Goal: Task Accomplishment & Management: Complete application form

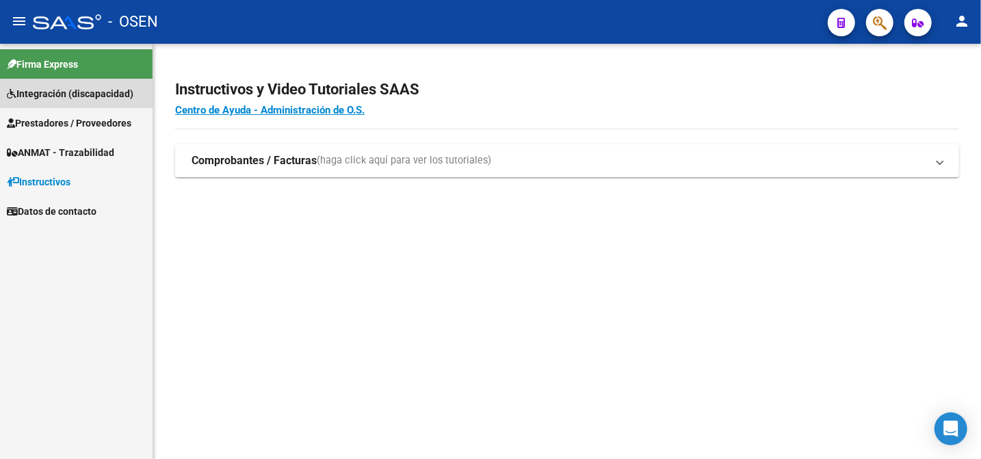
click at [31, 92] on span "Integración (discapacidad)" at bounding box center [70, 93] width 127 height 15
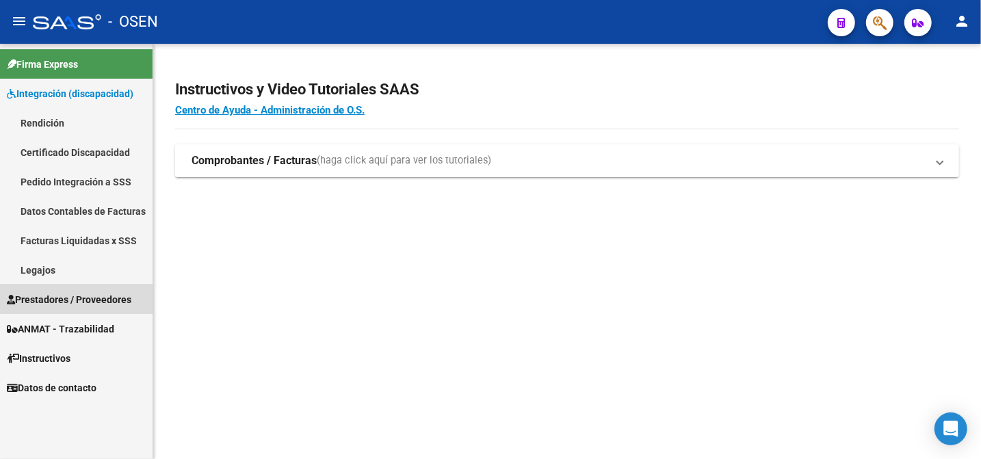
click at [55, 295] on span "Prestadores / Proveedores" at bounding box center [69, 299] width 125 height 15
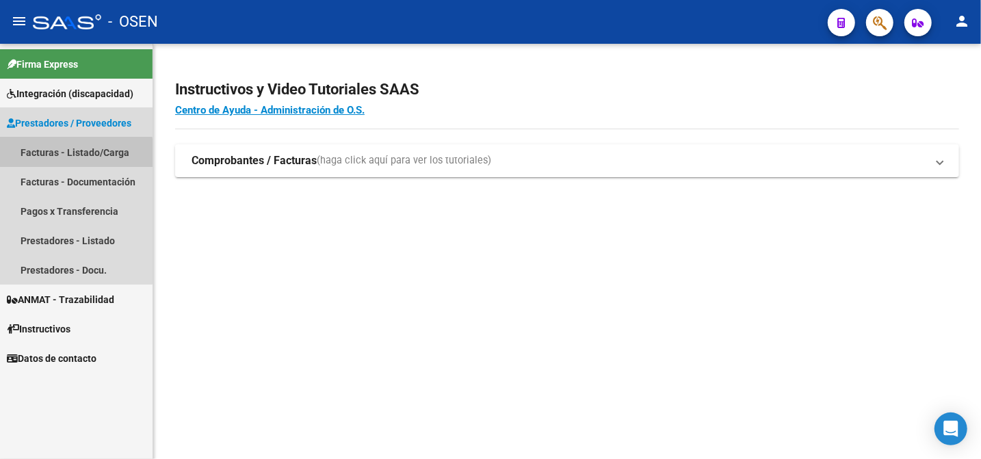
click at [75, 153] on link "Facturas - Listado/Carga" at bounding box center [76, 152] width 153 height 29
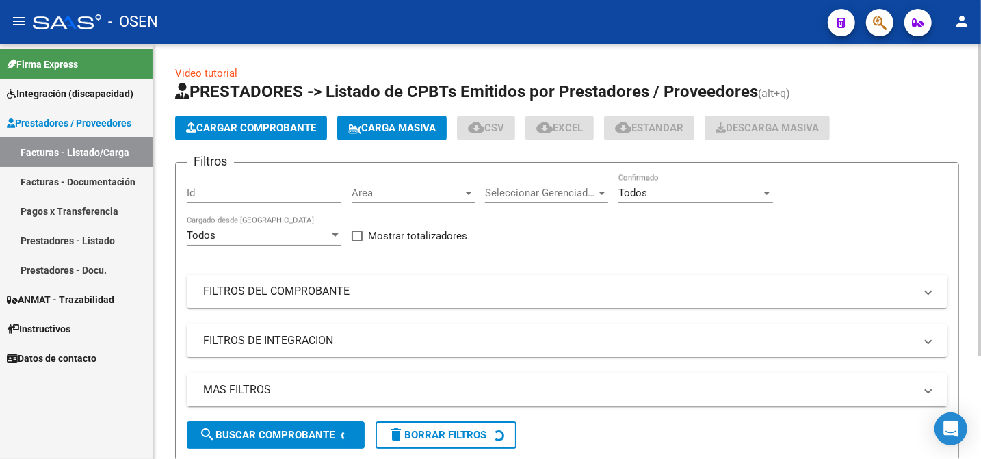
click at [240, 131] on span "Cargar Comprobante" at bounding box center [251, 128] width 130 height 12
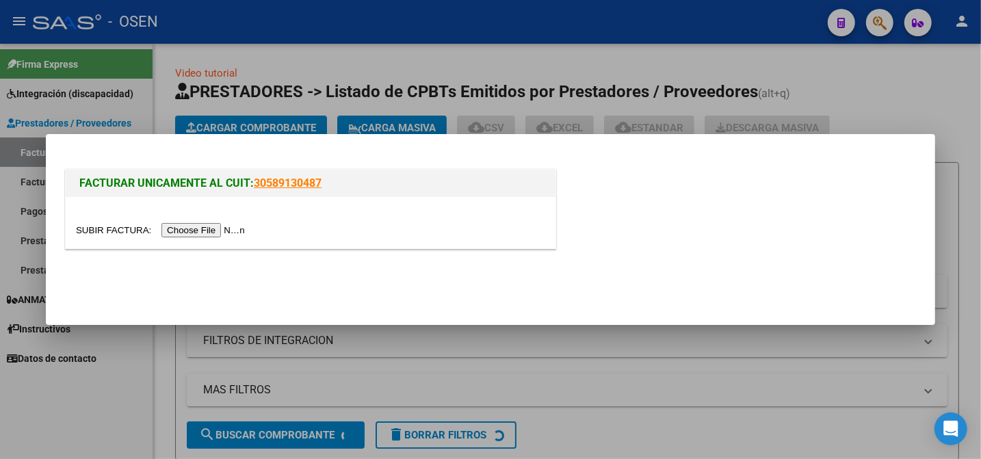
click at [97, 224] on div at bounding box center [310, 230] width 469 height 16
click at [97, 229] on input "file" at bounding box center [162, 230] width 173 height 14
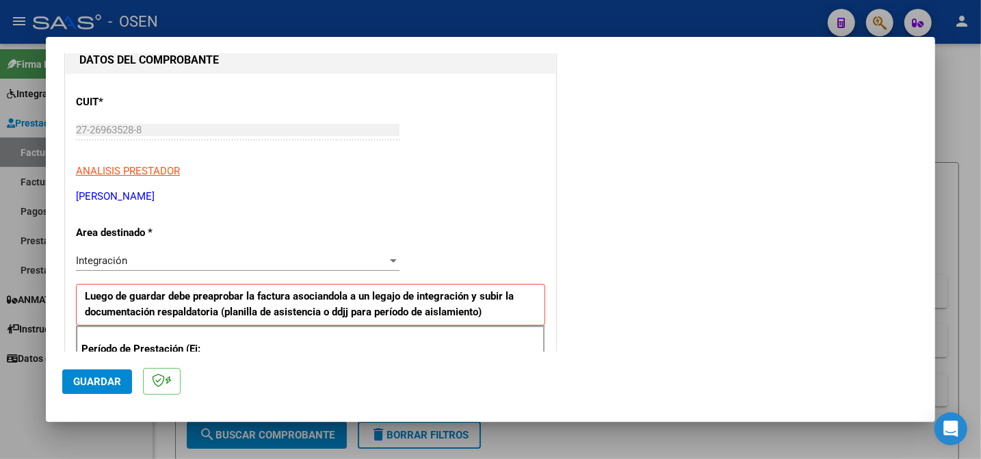
scroll to position [233, 0]
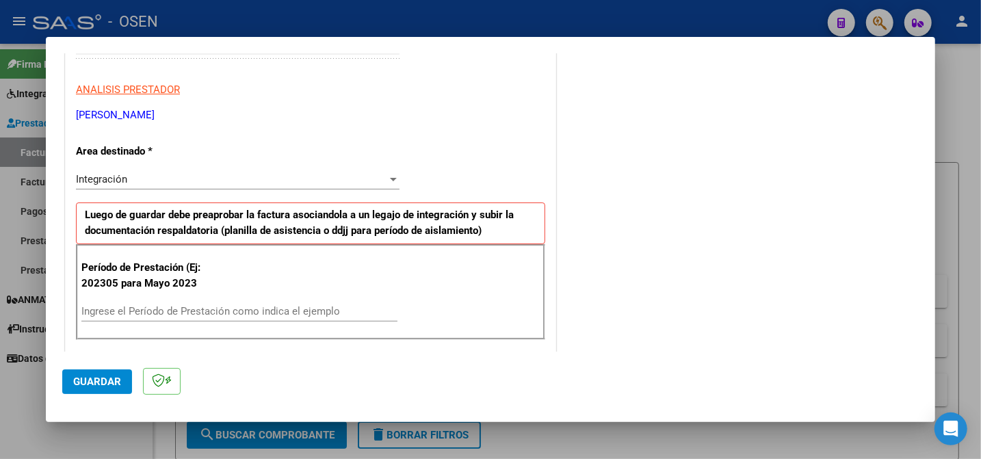
click at [314, 310] on input "Ingrese el Período de Prestación como indica el ejemplo" at bounding box center [239, 311] width 316 height 12
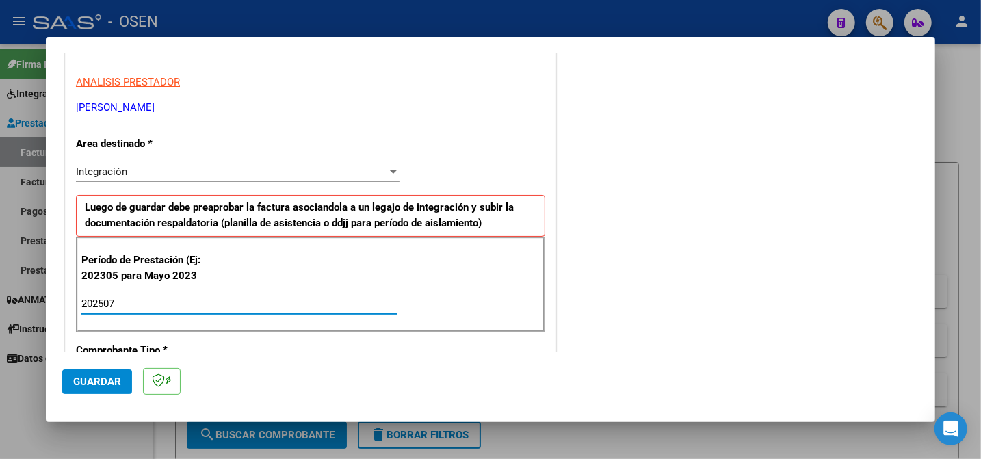
scroll to position [310, 0]
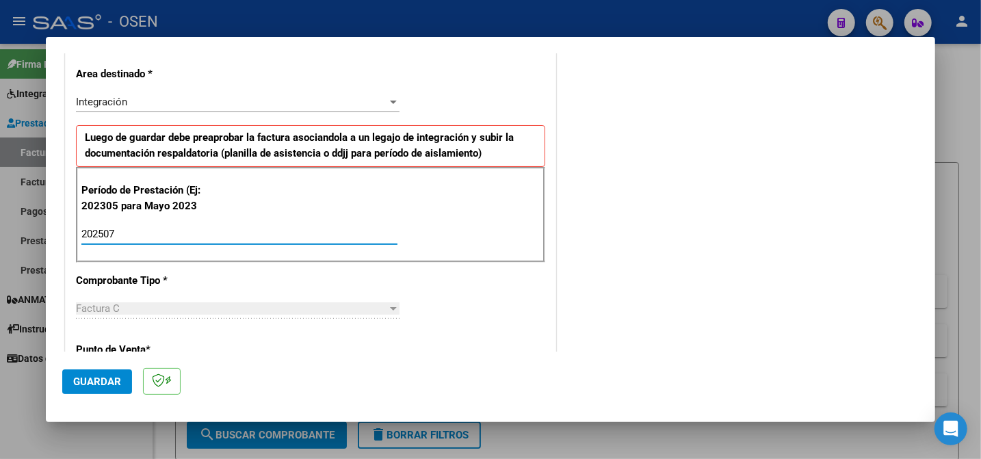
type input "202507"
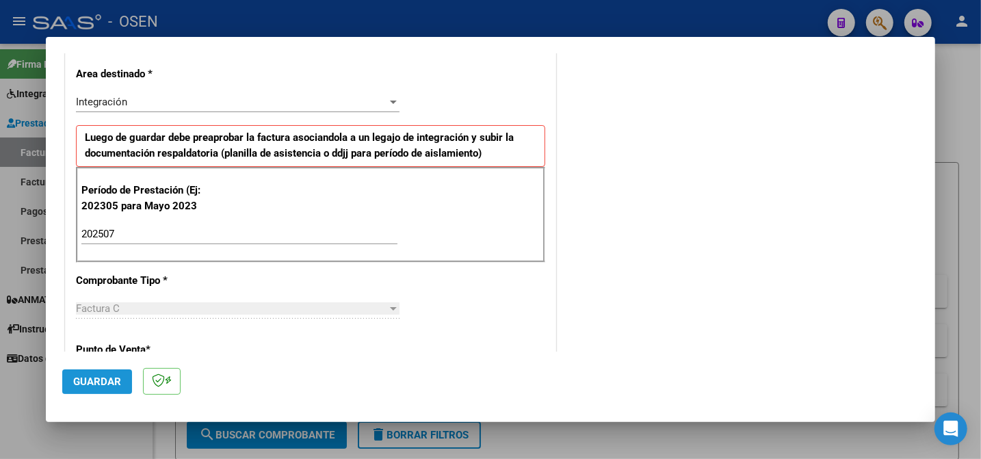
click at [96, 378] on span "Guardar" at bounding box center [97, 382] width 48 height 12
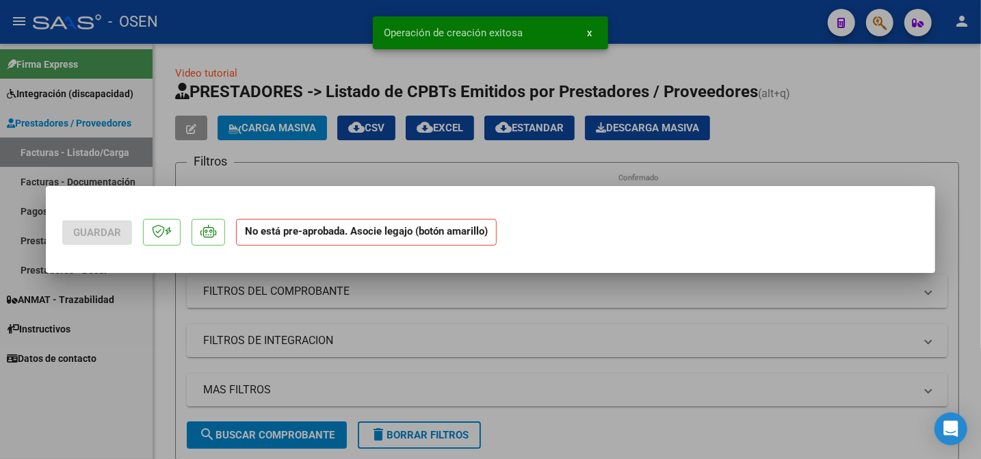
scroll to position [0, 0]
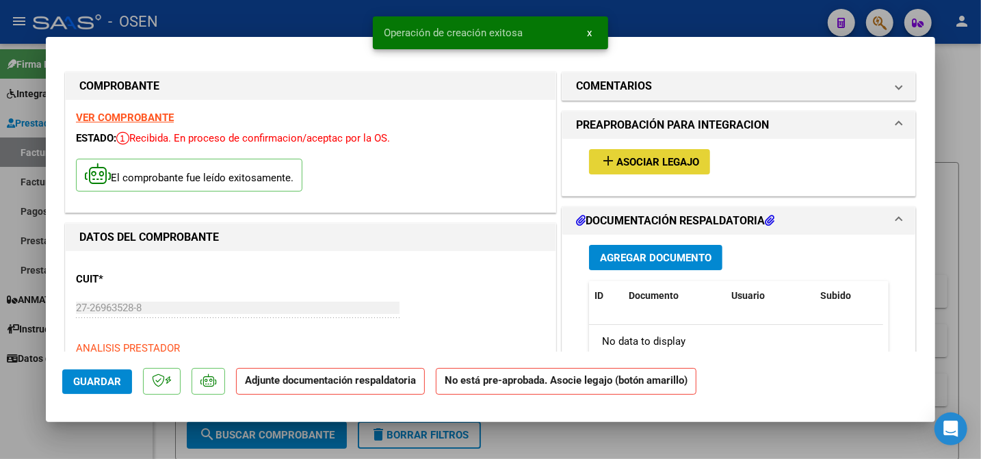
click at [654, 168] on span "Asociar Legajo" at bounding box center [658, 162] width 83 height 12
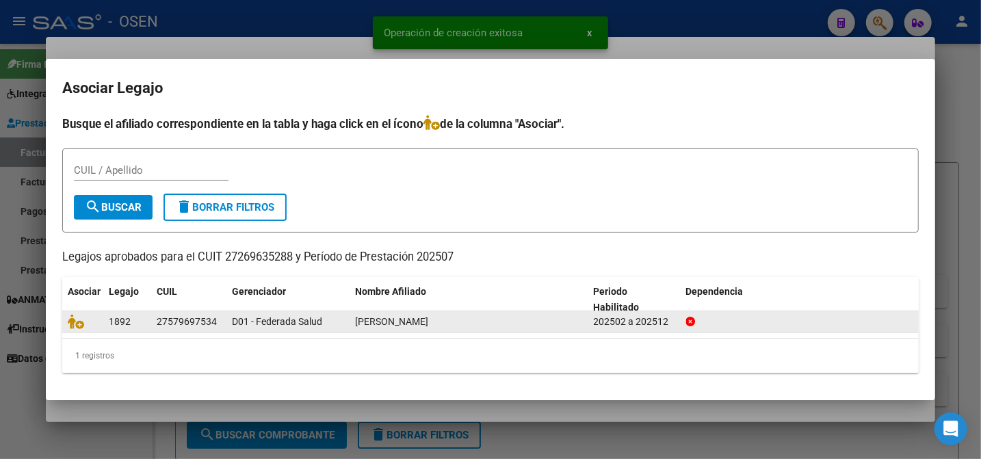
click at [67, 321] on datatable-body-cell at bounding box center [82, 321] width 41 height 21
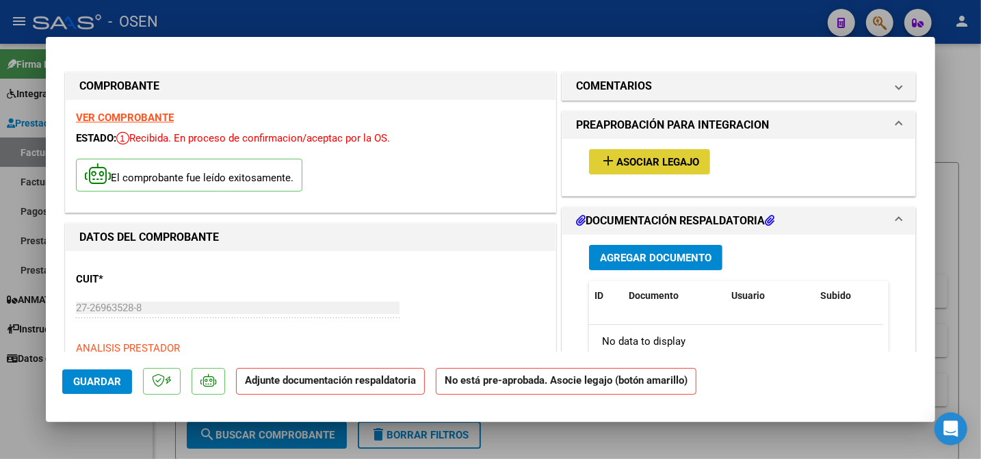
click at [616, 264] on span "Agregar Documento" at bounding box center [656, 258] width 112 height 12
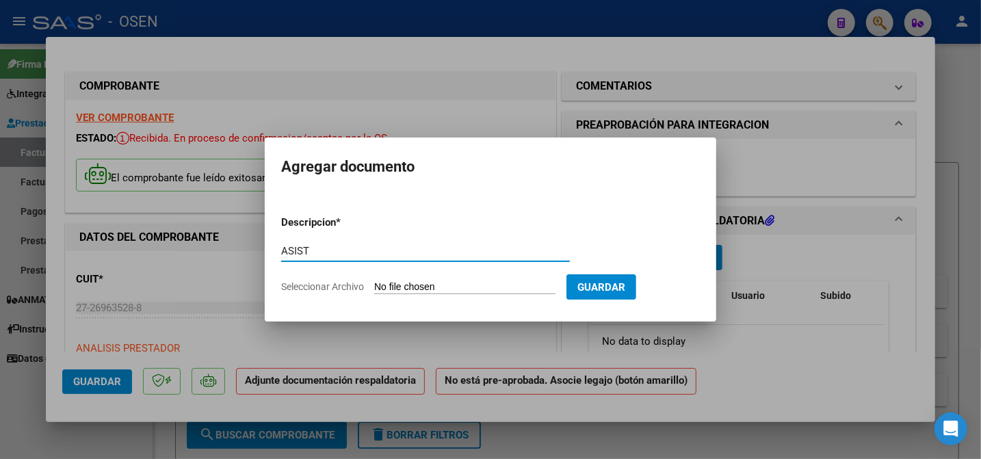
type input "ASIST"
click at [392, 288] on input "Seleccionar Archivo" at bounding box center [464, 287] width 181 height 13
type input "C:\fakepath\to asist.pdf"
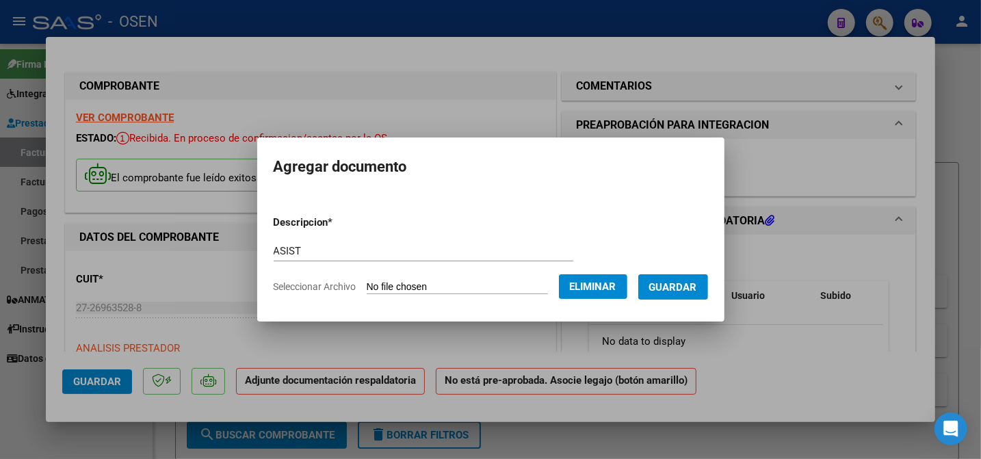
click at [672, 285] on span "Guardar" at bounding box center [673, 287] width 48 height 12
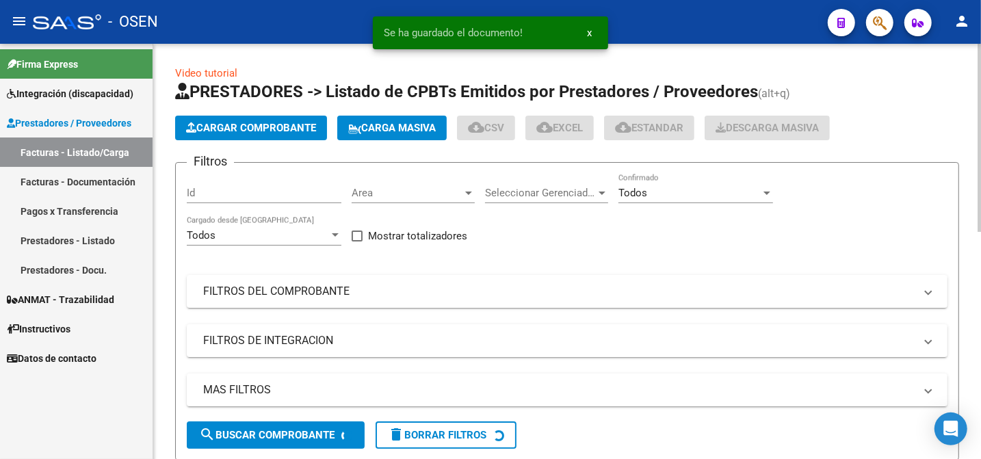
click at [244, 131] on span "Cargar Comprobante" at bounding box center [251, 128] width 130 height 12
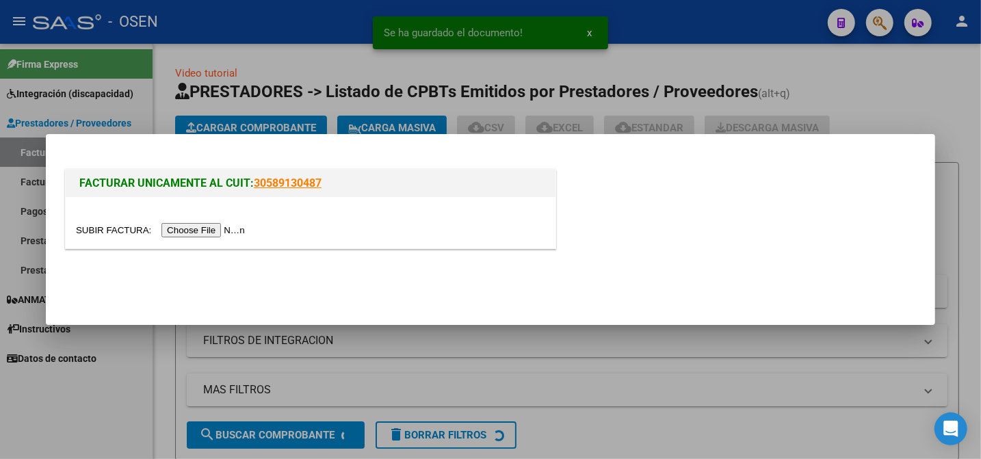
click at [99, 228] on input "file" at bounding box center [162, 230] width 173 height 14
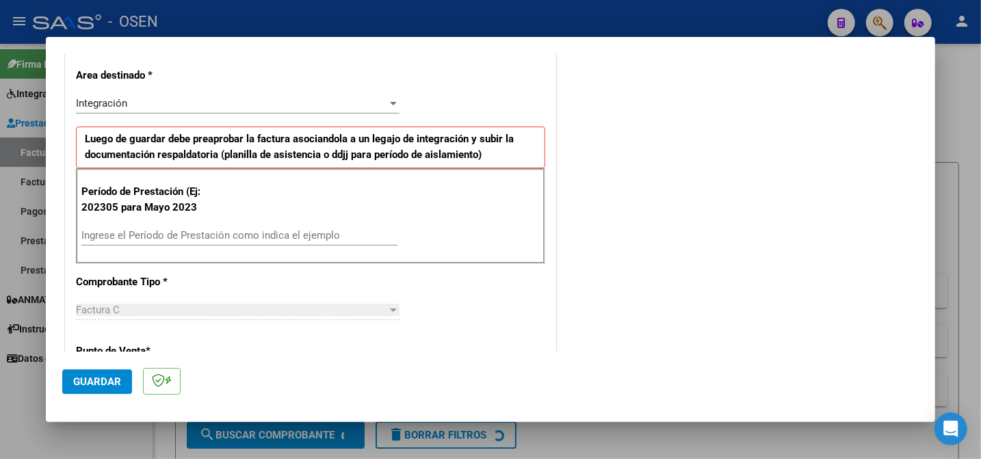
scroll to position [310, 0]
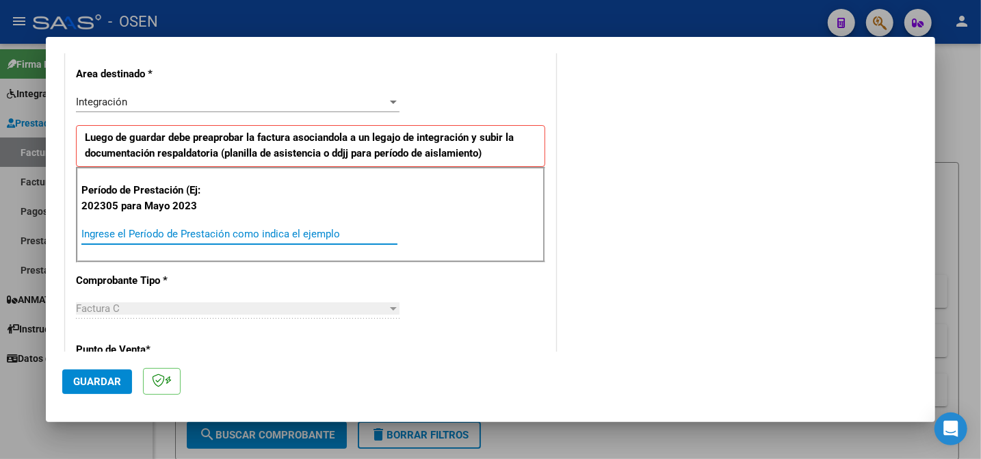
click at [276, 229] on input "Ingrese el Período de Prestación como indica el ejemplo" at bounding box center [239, 234] width 316 height 12
type input "202507"
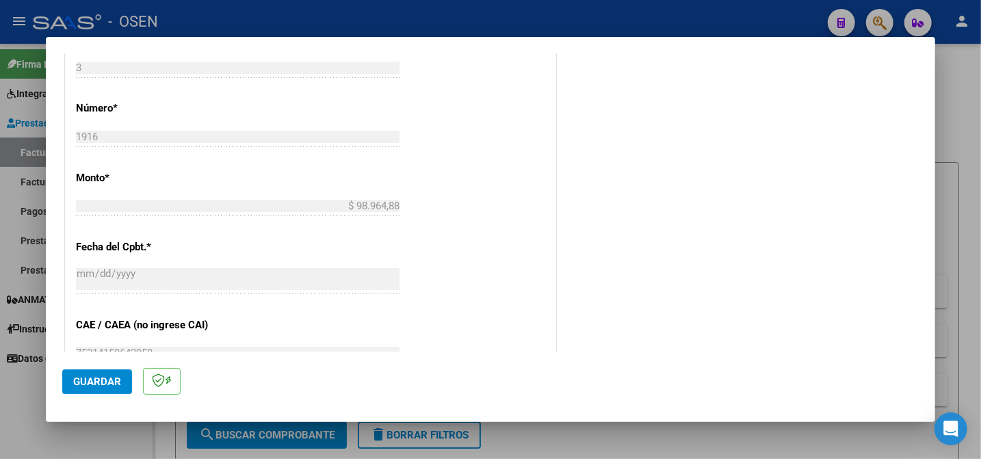
scroll to position [776, 0]
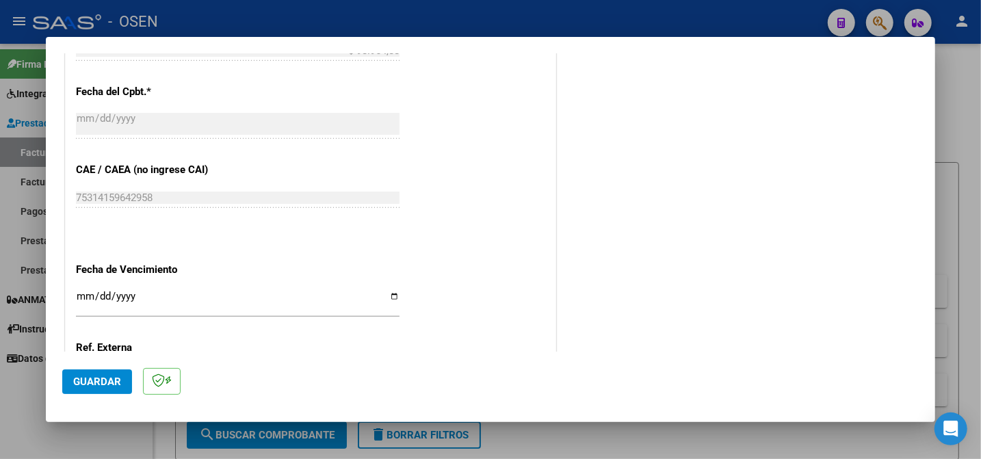
click at [85, 296] on div "Ingresar la fecha" at bounding box center [238, 301] width 324 height 29
type input "[DATE]"
click at [83, 378] on span "Guardar" at bounding box center [97, 382] width 48 height 12
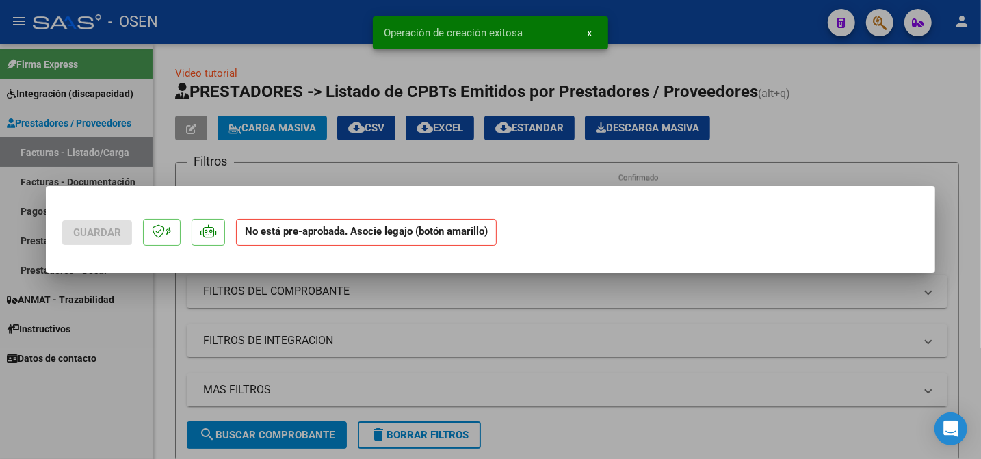
scroll to position [0, 0]
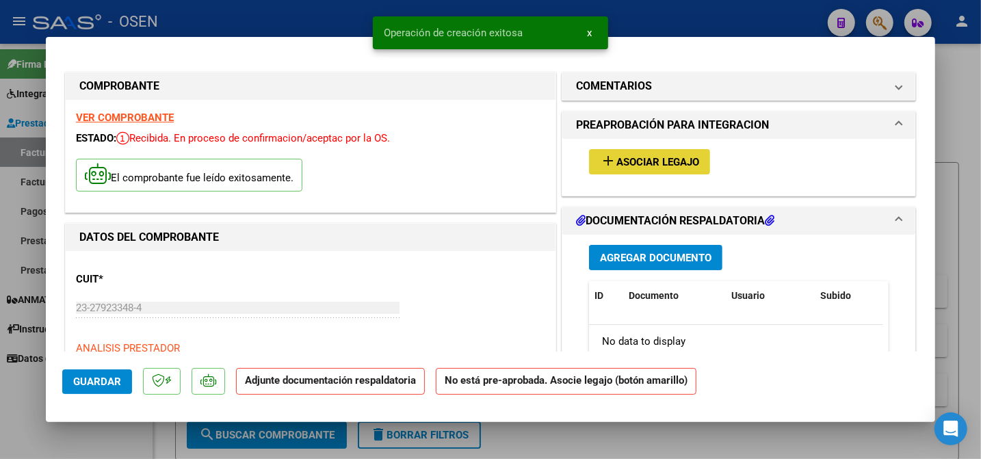
click at [667, 162] on span "Asociar Legajo" at bounding box center [658, 162] width 83 height 12
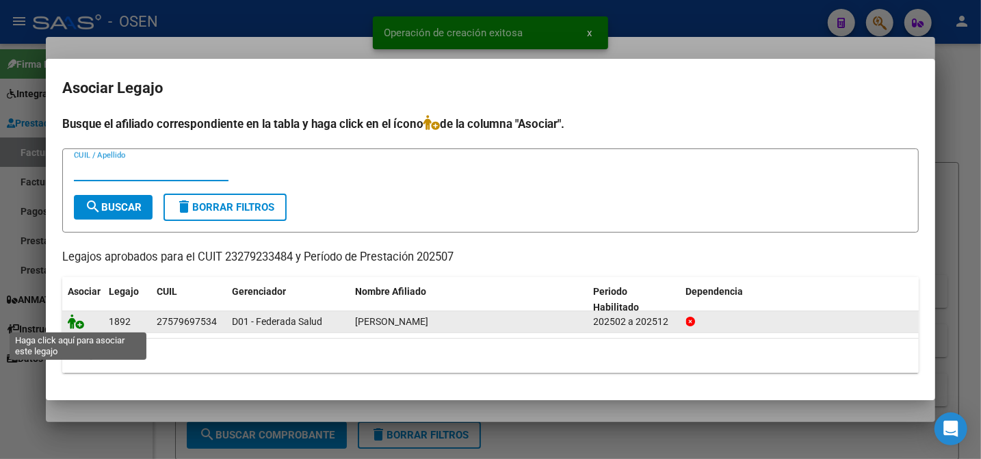
click at [77, 322] on icon at bounding box center [76, 321] width 16 height 15
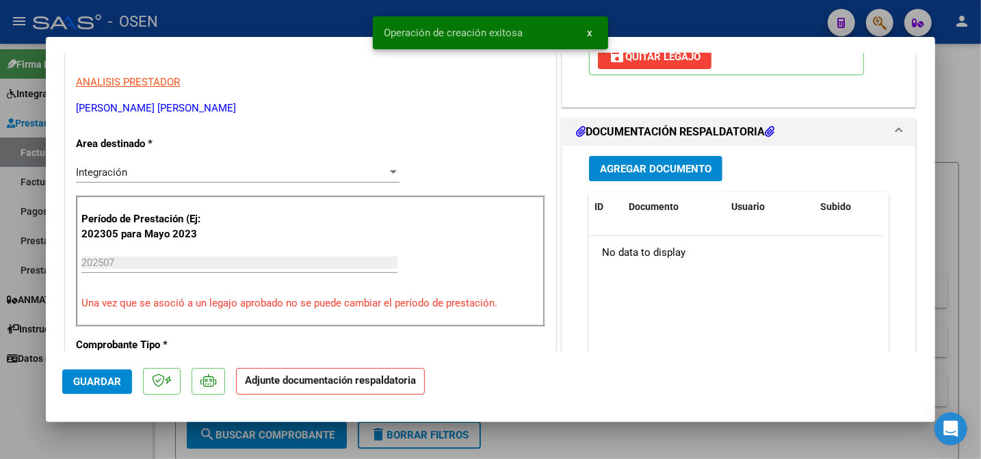
scroll to position [310, 0]
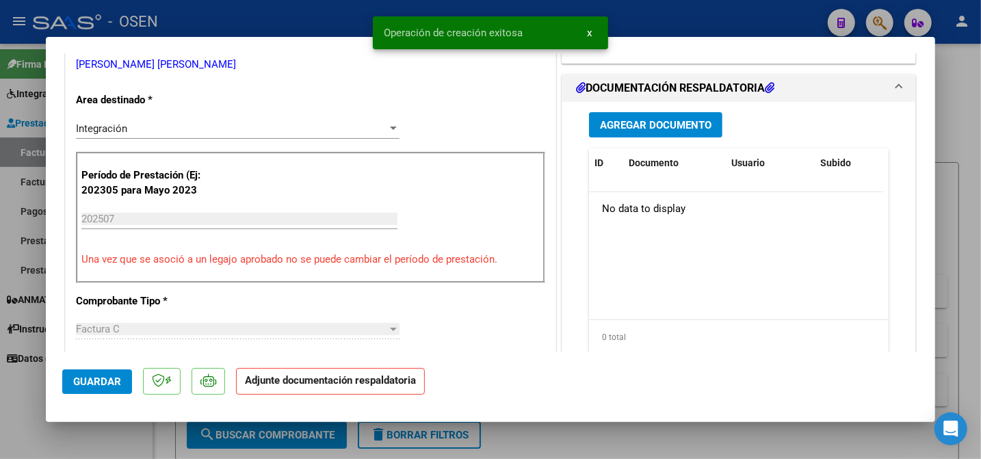
click at [622, 128] on span "Agregar Documento" at bounding box center [656, 125] width 112 height 12
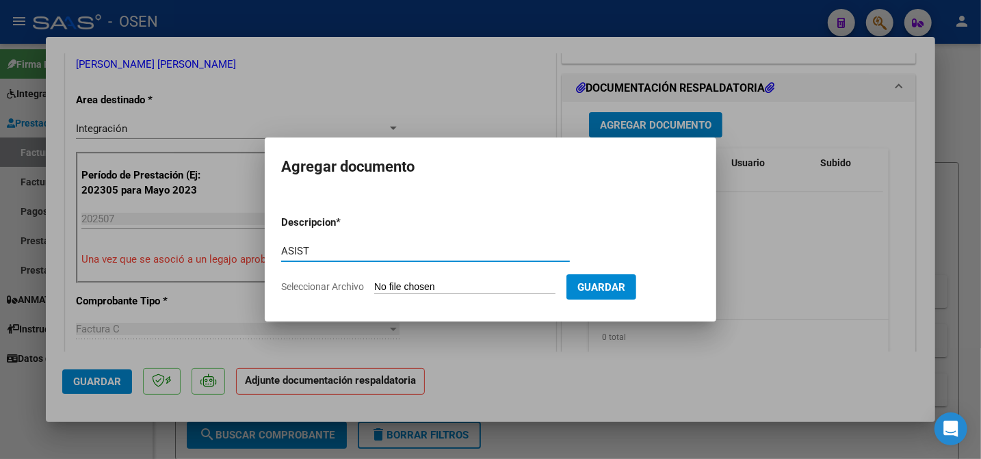
type input "ASIST"
click at [421, 292] on input "Seleccionar Archivo" at bounding box center [464, 287] width 181 height 13
type input "C:\fakepath\FONO ASIST.pdf"
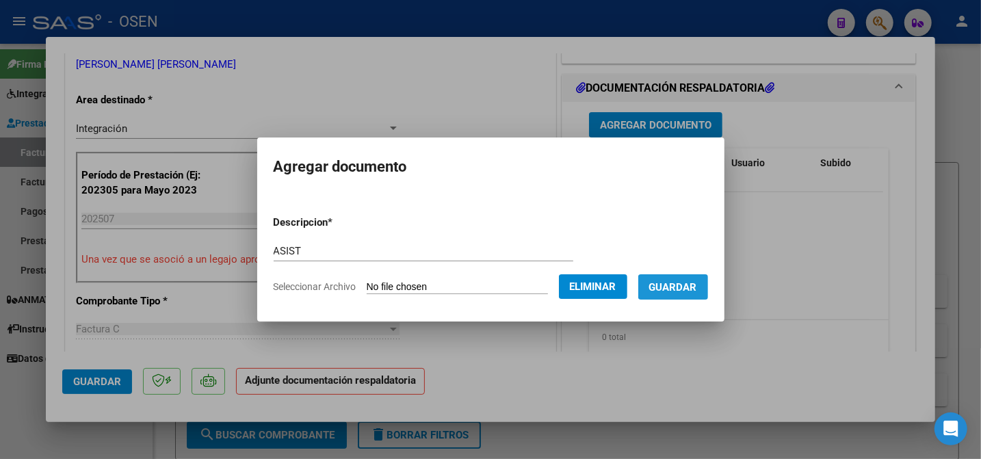
click at [669, 282] on span "Guardar" at bounding box center [673, 287] width 48 height 12
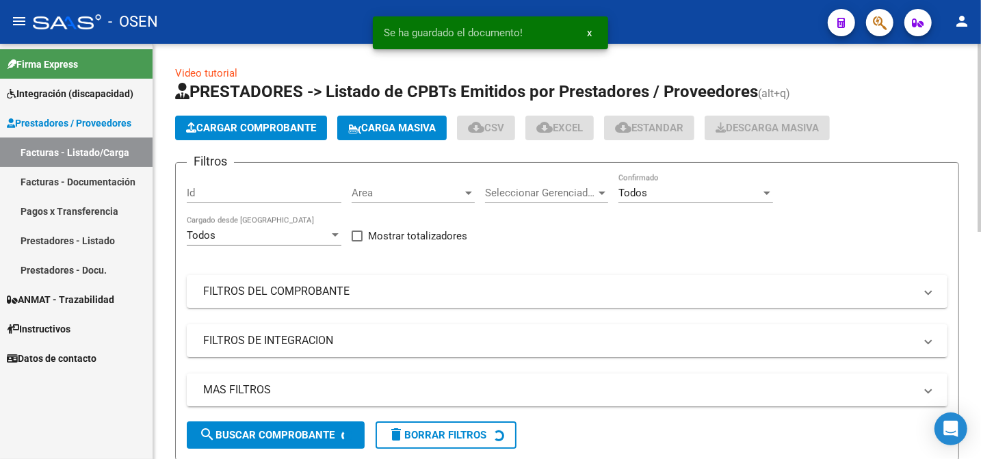
click at [272, 116] on app-list-header "PRESTADORES -> Listado de CPBTs Emitidos por Prestadores / Proveedores (alt+q) …" at bounding box center [567, 271] width 784 height 380
click at [270, 127] on span "Cargar Comprobante" at bounding box center [251, 128] width 130 height 12
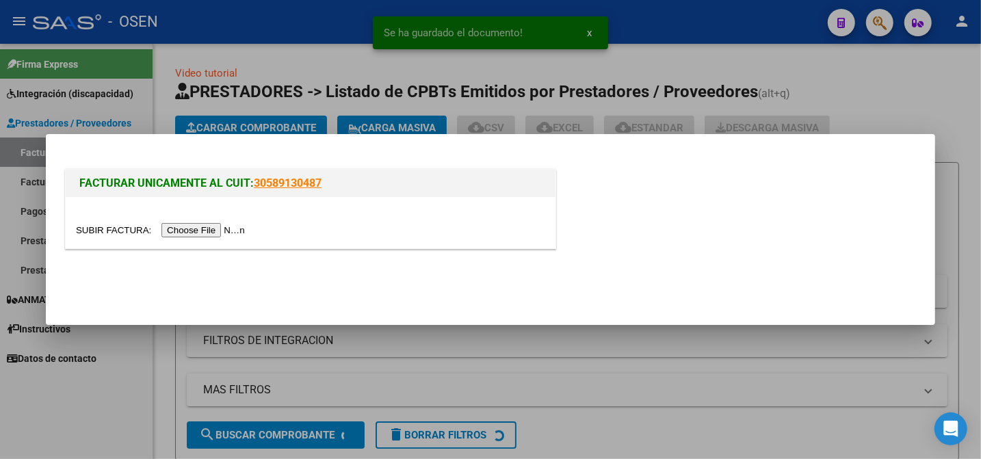
click at [96, 233] on input "file" at bounding box center [162, 230] width 173 height 14
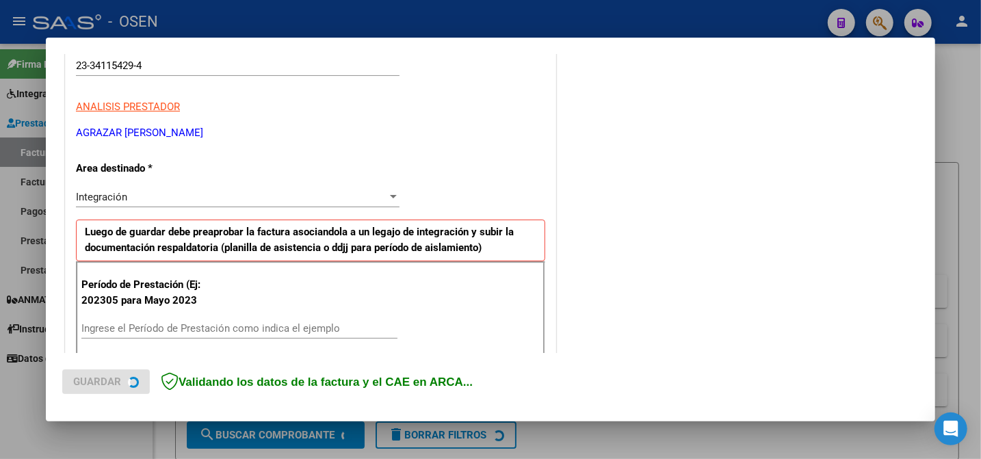
scroll to position [233, 0]
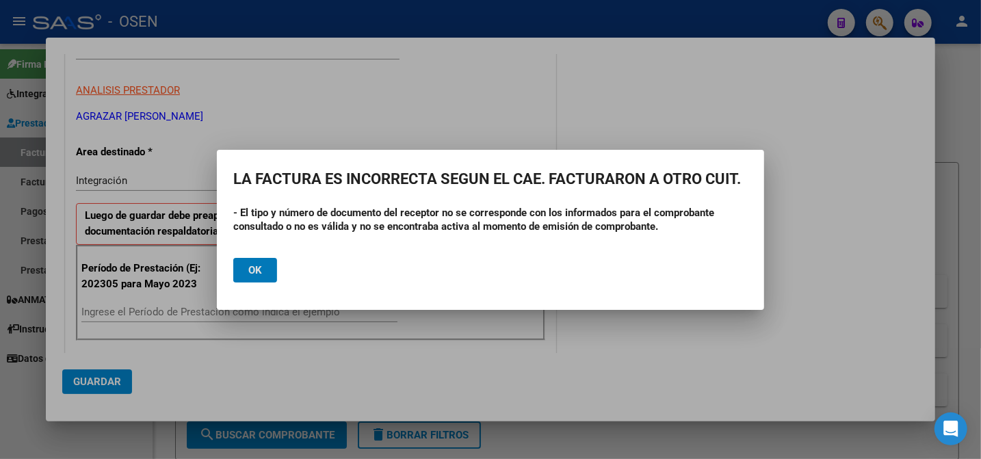
click at [254, 272] on span "Ok" at bounding box center [255, 270] width 14 height 12
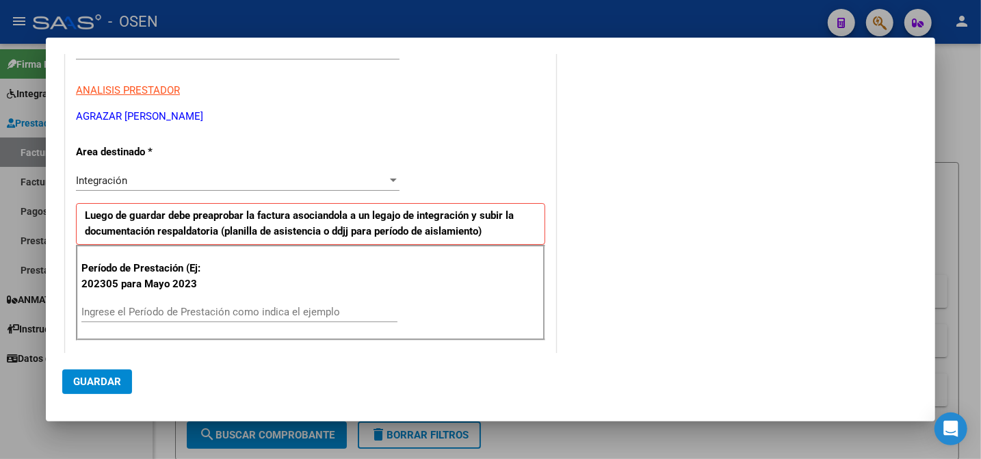
scroll to position [698, 0]
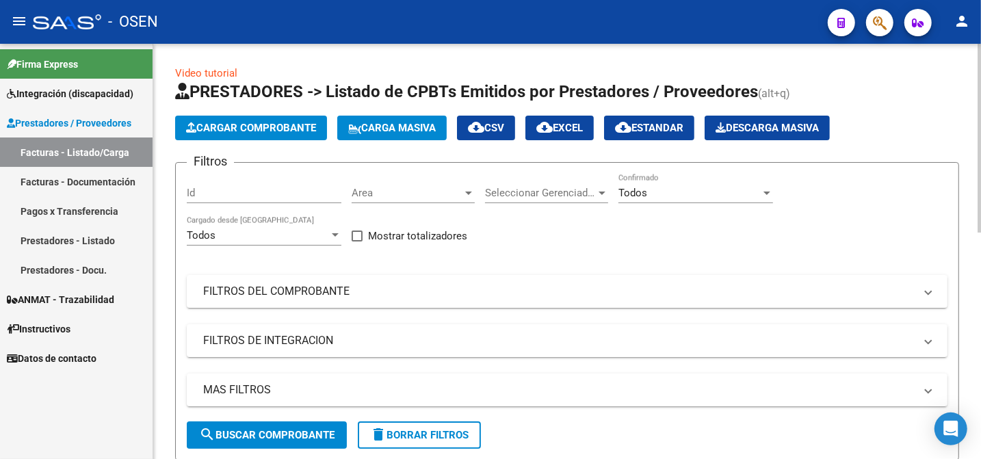
click at [248, 129] on span "Cargar Comprobante" at bounding box center [251, 128] width 130 height 12
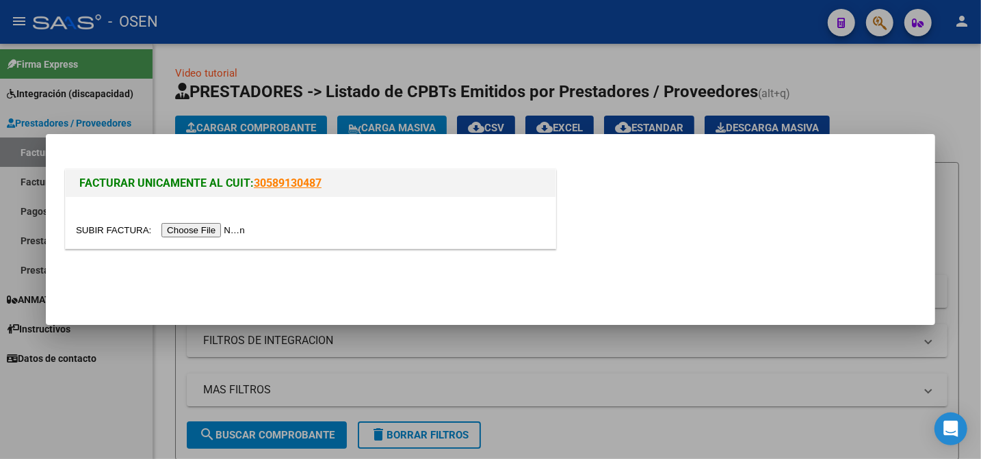
click at [96, 233] on input "file" at bounding box center [162, 230] width 173 height 14
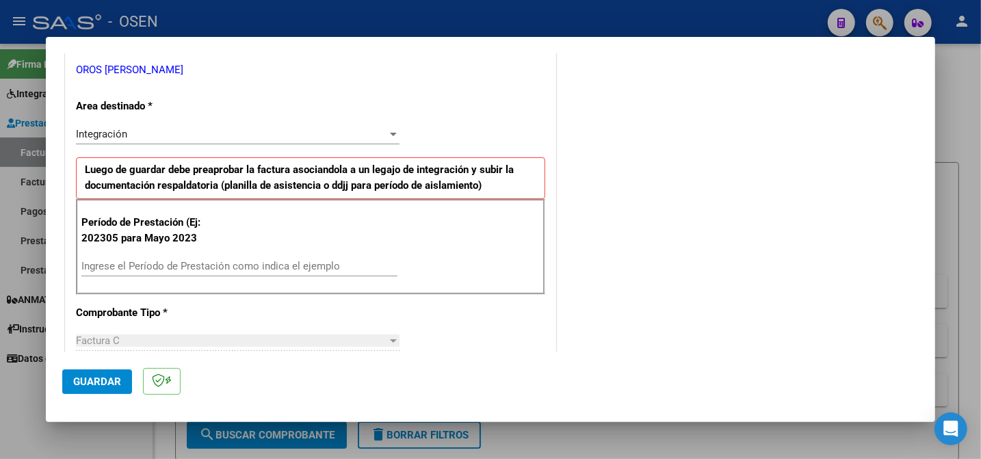
scroll to position [310, 0]
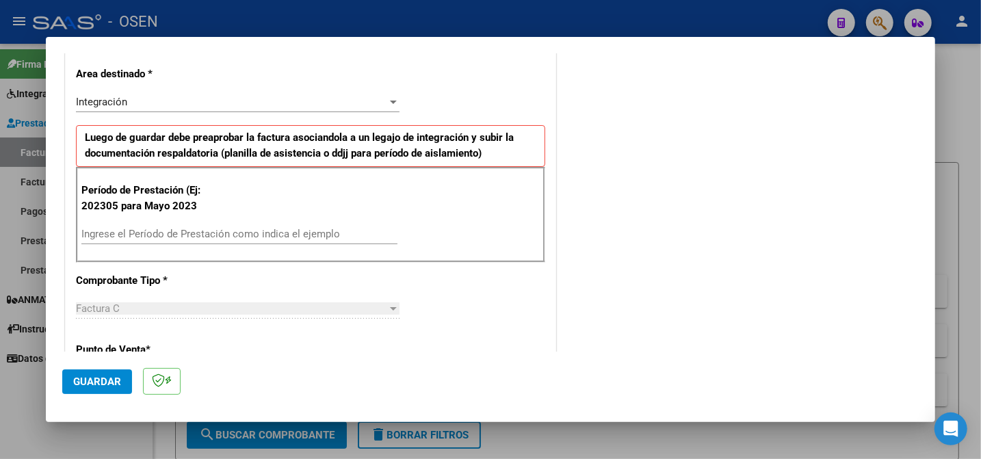
click at [274, 241] on div "Ingrese el Período de Prestación como indica el ejemplo" at bounding box center [239, 234] width 316 height 21
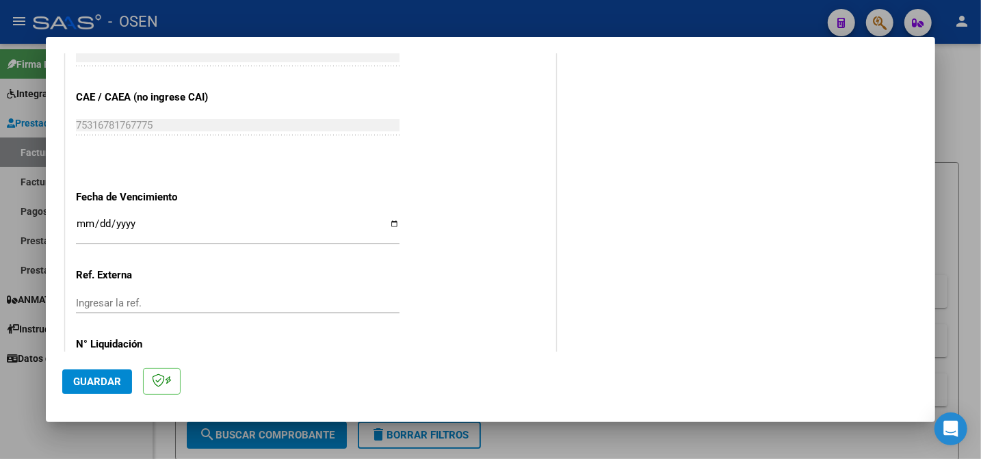
scroll to position [853, 0]
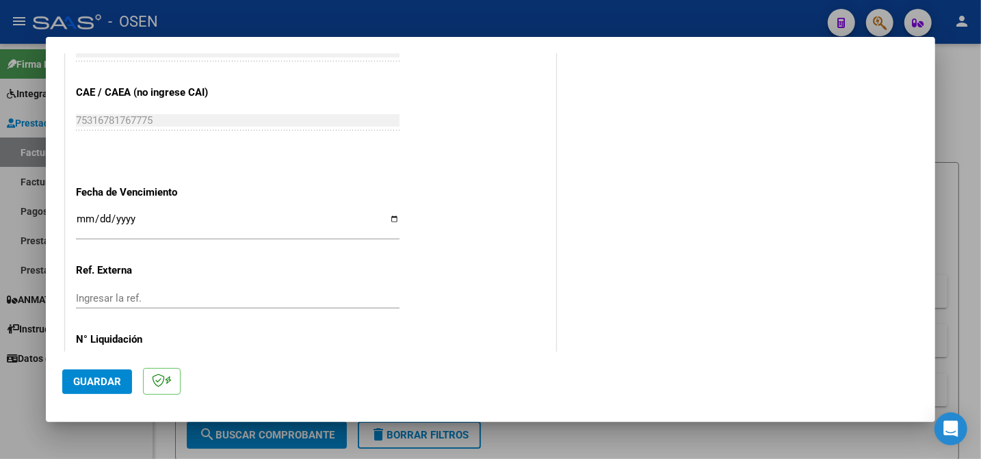
type input "202507"
click at [86, 215] on input "Ingresar la fecha" at bounding box center [238, 225] width 324 height 22
type input "[DATE]"
click at [91, 383] on span "Guardar" at bounding box center [97, 382] width 48 height 12
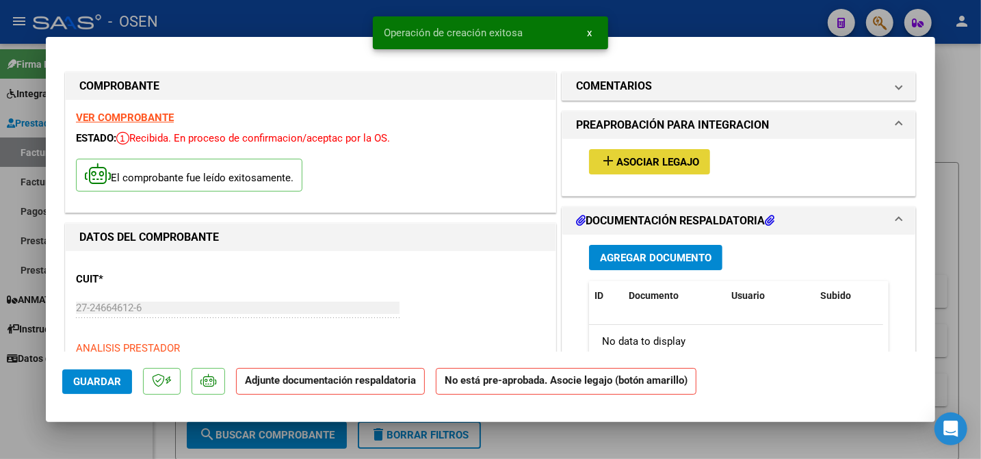
click at [646, 160] on span "Asociar Legajo" at bounding box center [658, 162] width 83 height 12
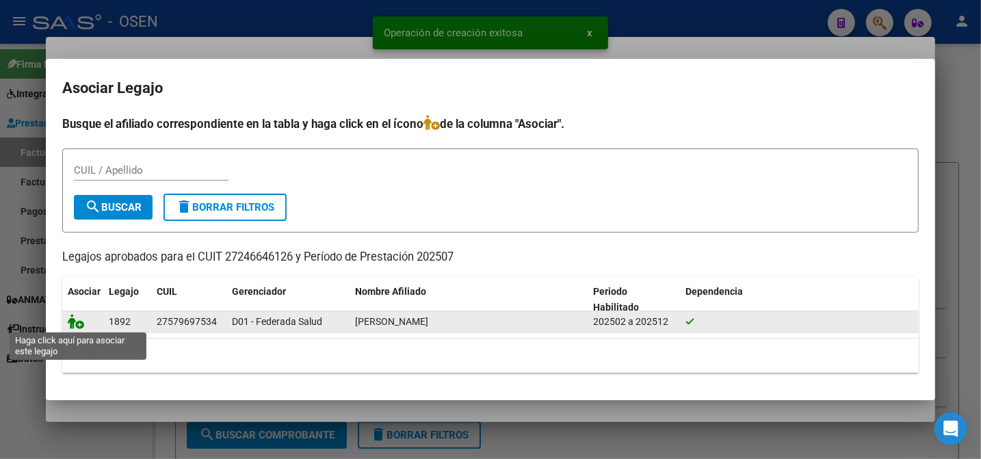
click at [75, 324] on icon at bounding box center [76, 321] width 16 height 15
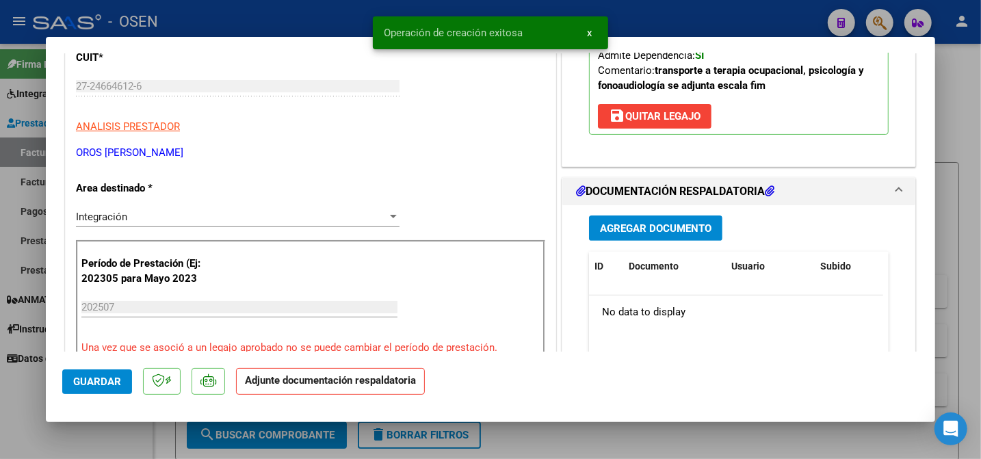
scroll to position [233, 0]
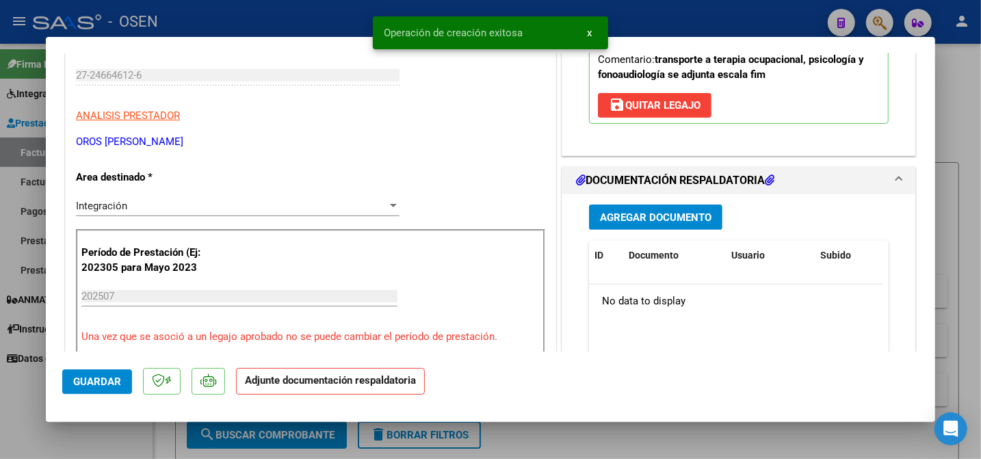
click at [632, 218] on span "Agregar Documento" at bounding box center [656, 217] width 112 height 12
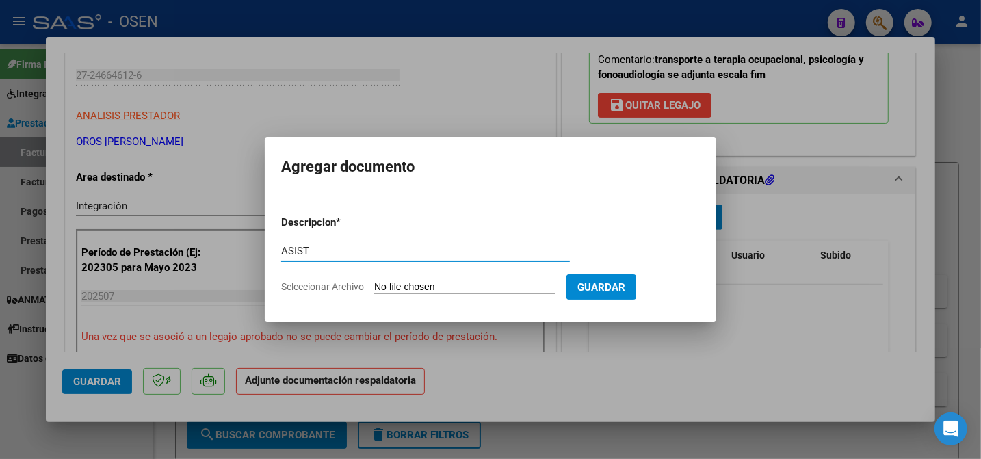
type input "ASIST"
click at [387, 287] on input "Seleccionar Archivo" at bounding box center [464, 287] width 181 height 13
type input "C:\fakepath\TRANSP ASIST.pdf"
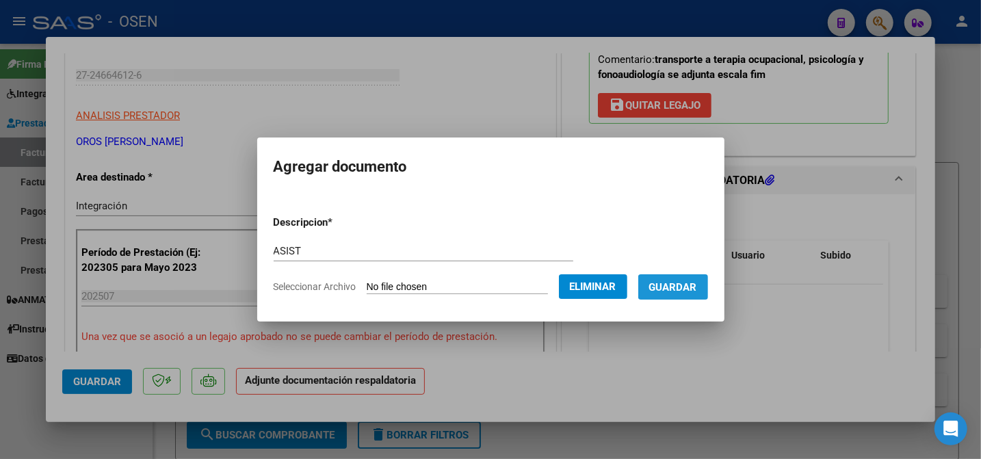
click at [685, 285] on span "Guardar" at bounding box center [673, 287] width 48 height 12
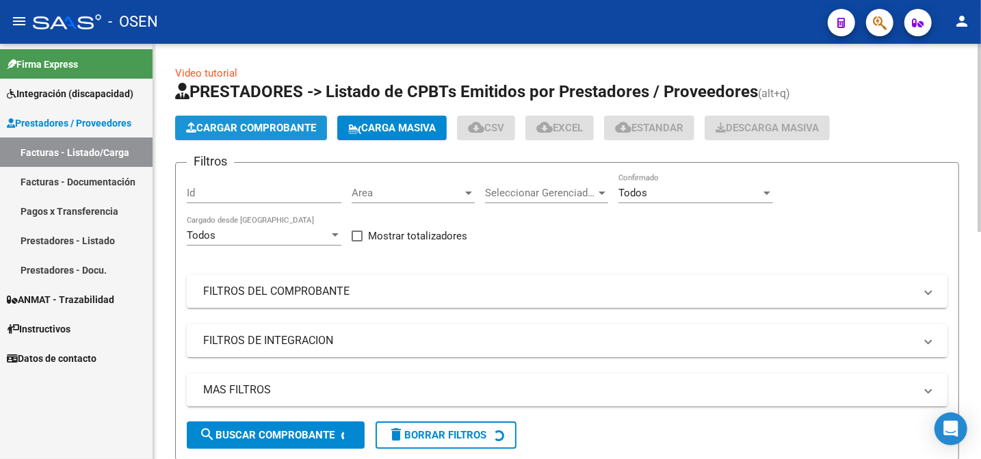
click at [220, 134] on span "Cargar Comprobante" at bounding box center [251, 128] width 130 height 12
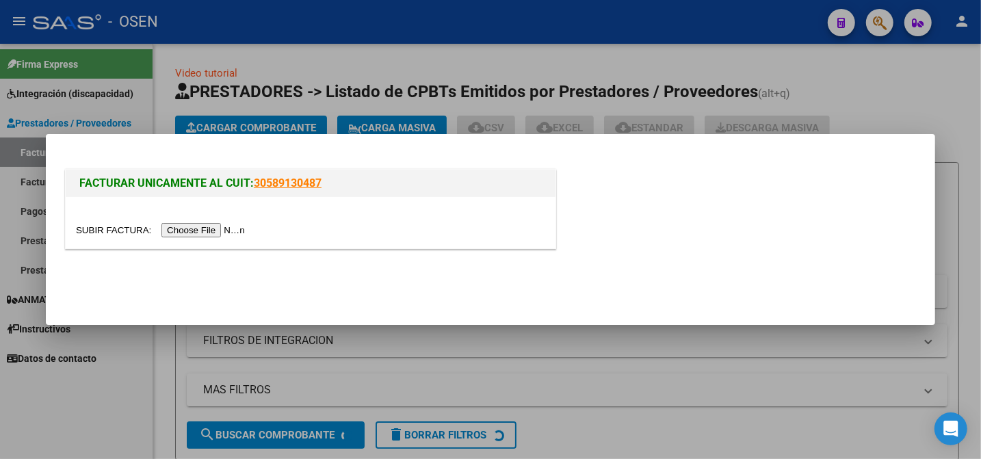
click at [105, 236] on input "file" at bounding box center [162, 230] width 173 height 14
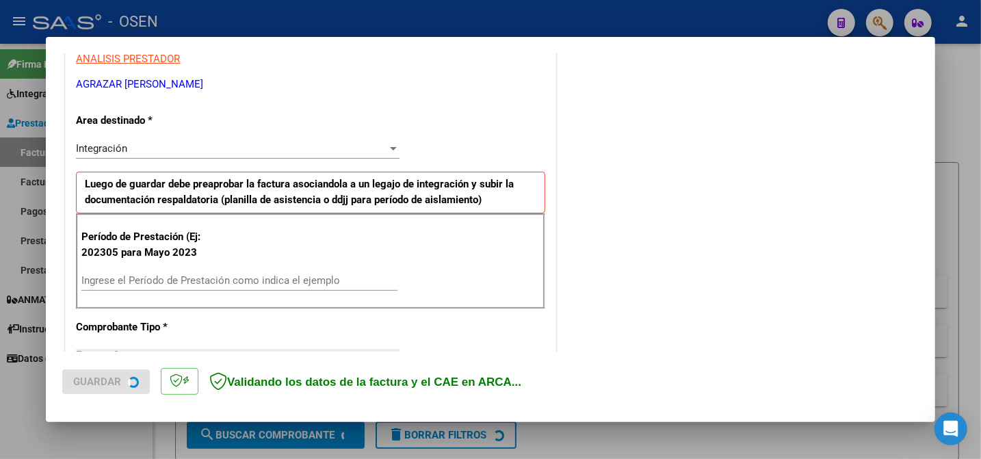
scroll to position [310, 0]
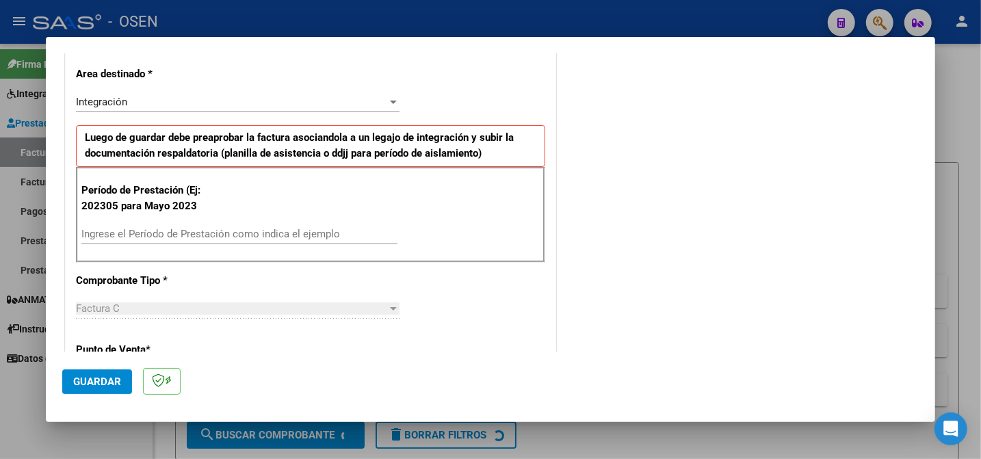
click at [250, 237] on input "Ingrese el Período de Prestación como indica el ejemplo" at bounding box center [239, 234] width 316 height 12
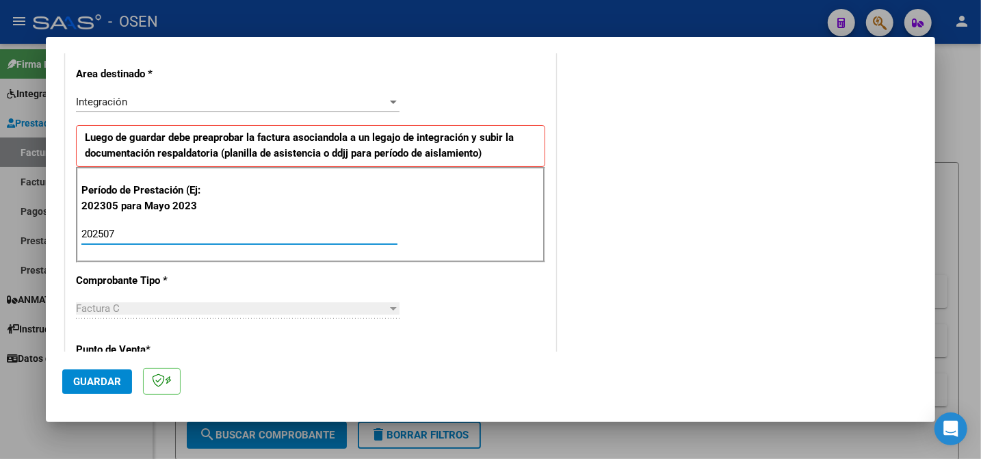
type input "202507"
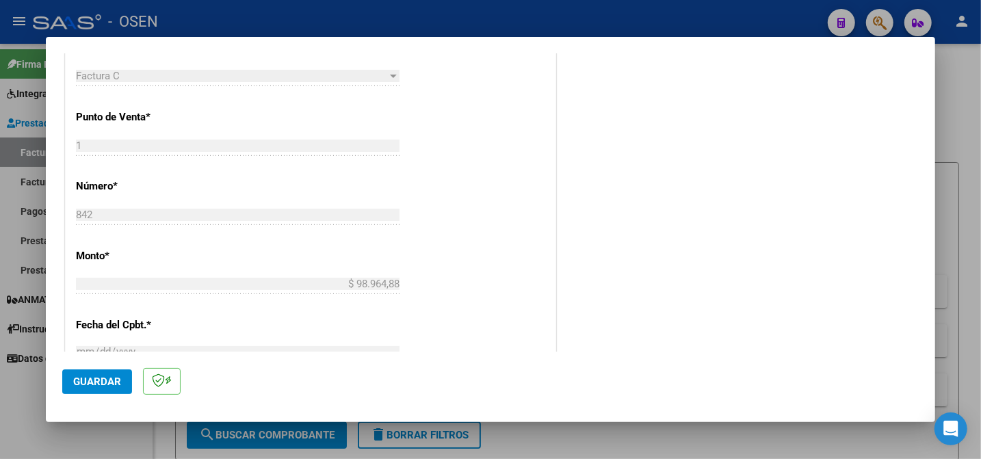
scroll to position [888, 0]
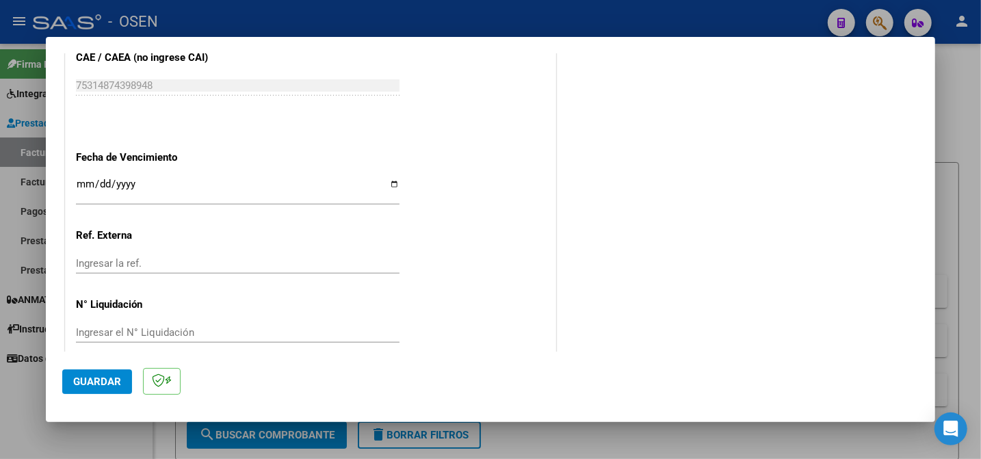
click at [103, 380] on span "Guardar" at bounding box center [97, 382] width 48 height 12
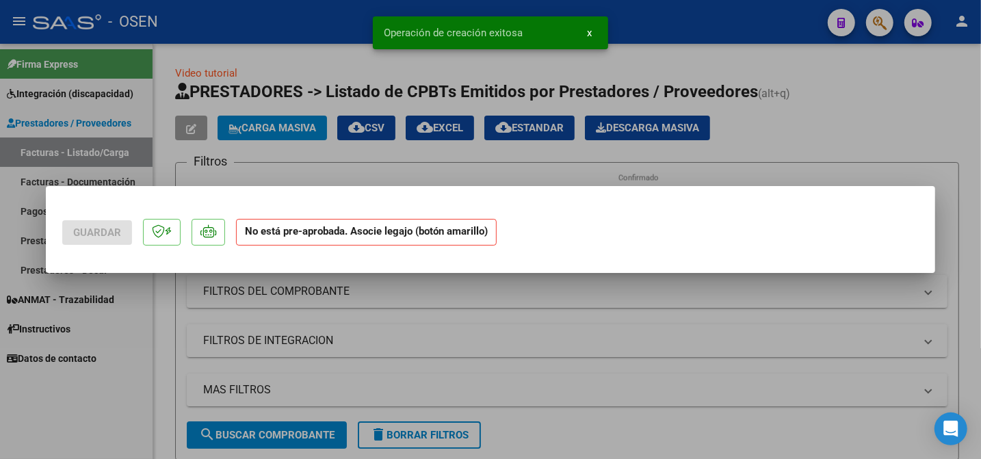
scroll to position [0, 0]
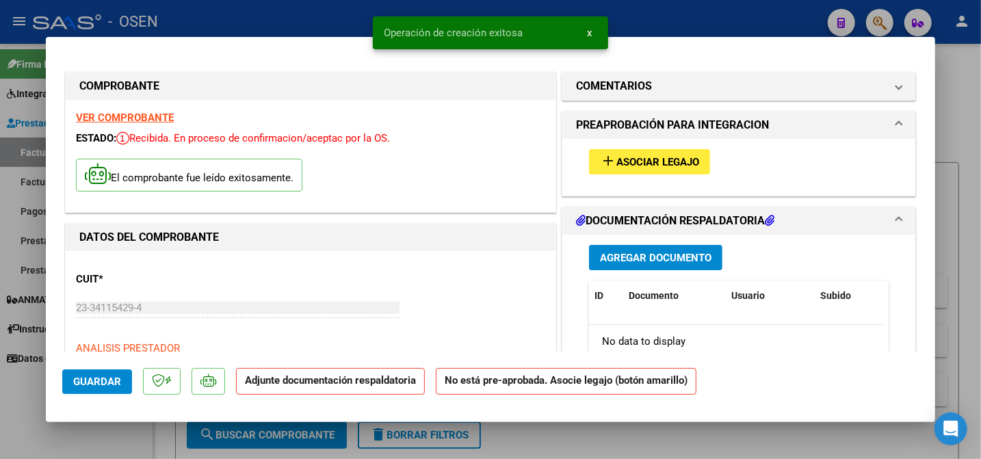
click at [666, 157] on span "Asociar Legajo" at bounding box center [658, 162] width 83 height 12
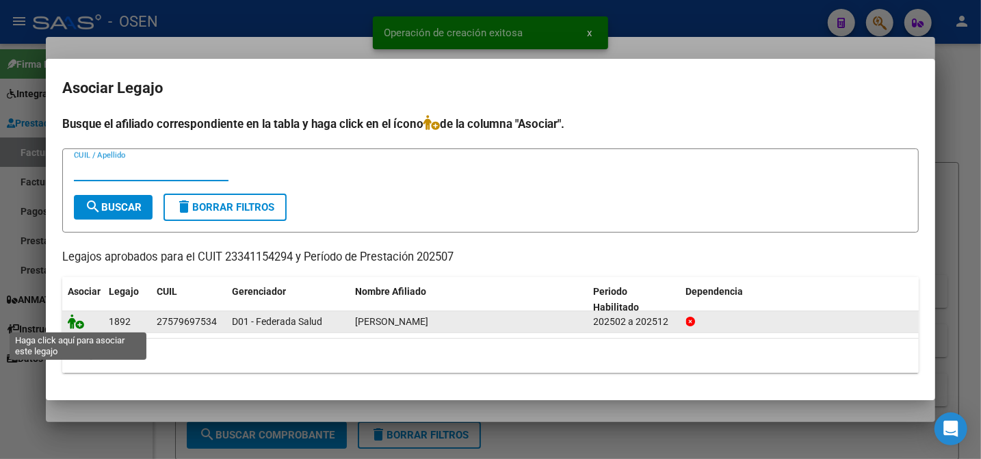
click at [75, 324] on icon at bounding box center [76, 321] width 16 height 15
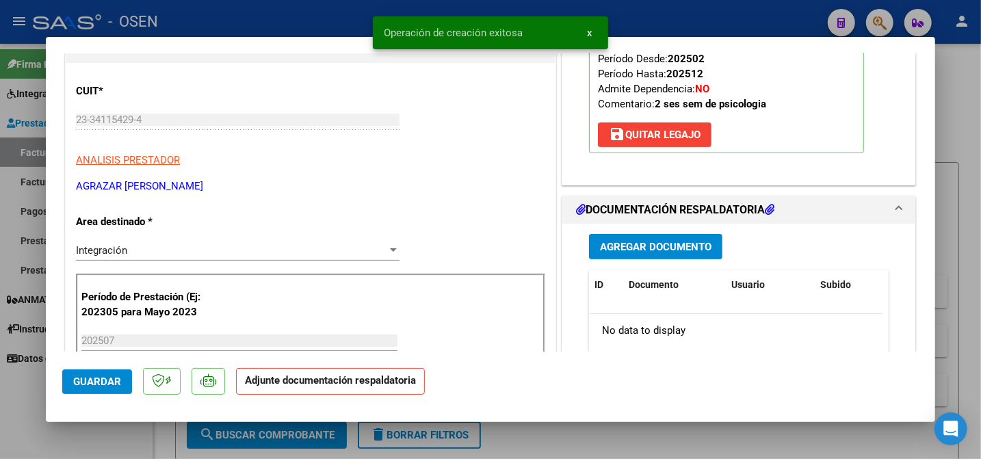
scroll to position [233, 0]
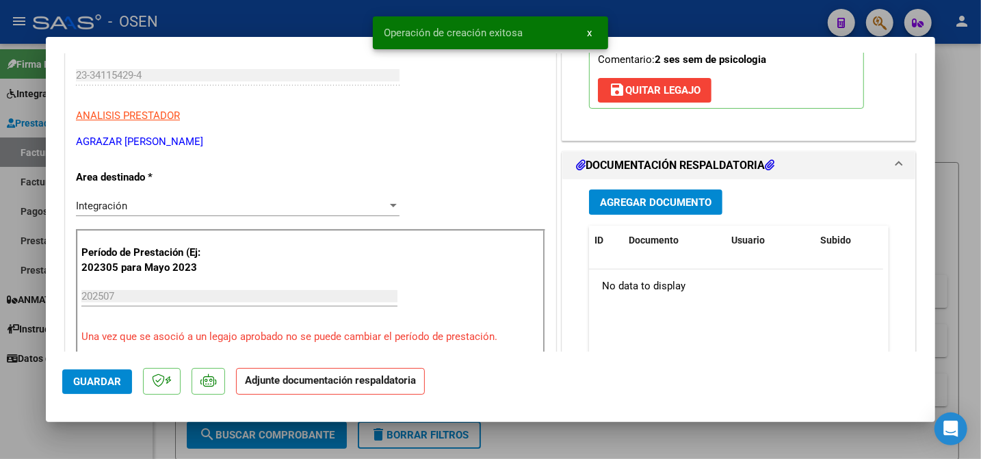
click at [636, 203] on span "Agregar Documento" at bounding box center [656, 202] width 112 height 12
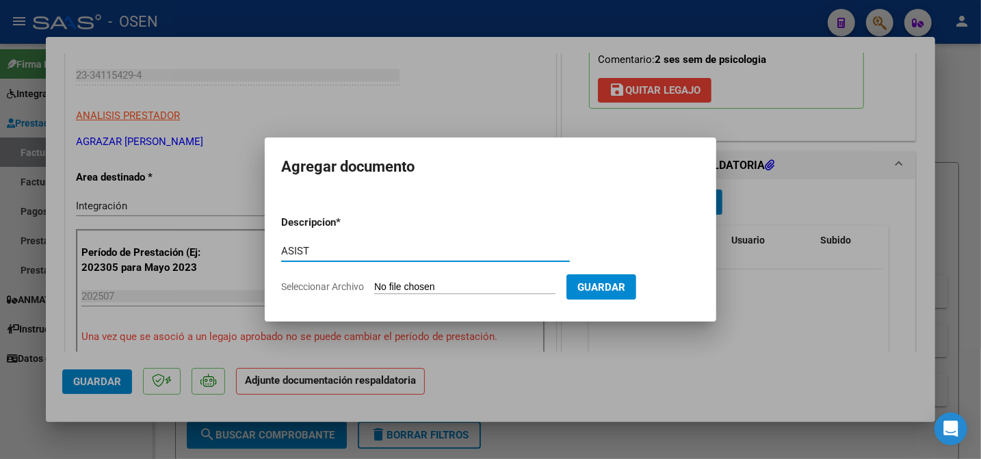
type input "ASIST"
click at [393, 283] on input "Seleccionar Archivo" at bounding box center [464, 287] width 181 height 13
type input "C:\fakepath\PSC ASIST.pdf"
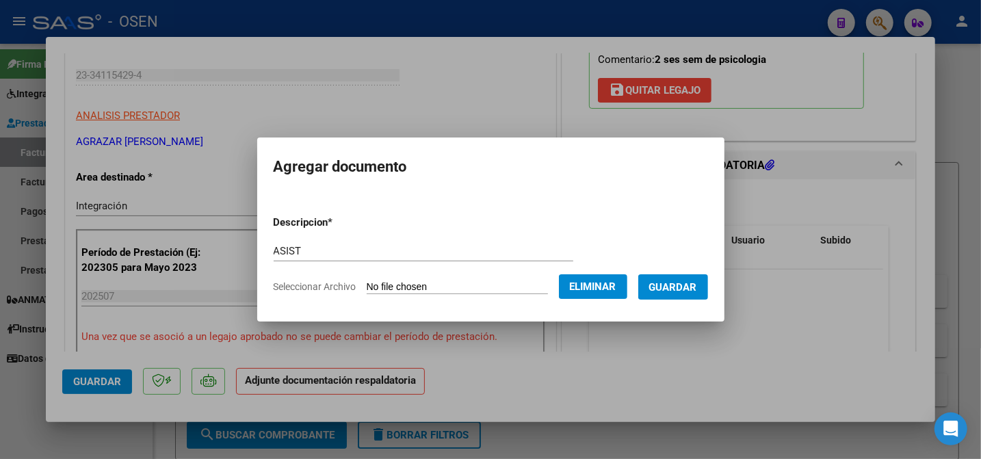
click at [665, 287] on span "Guardar" at bounding box center [673, 287] width 48 height 12
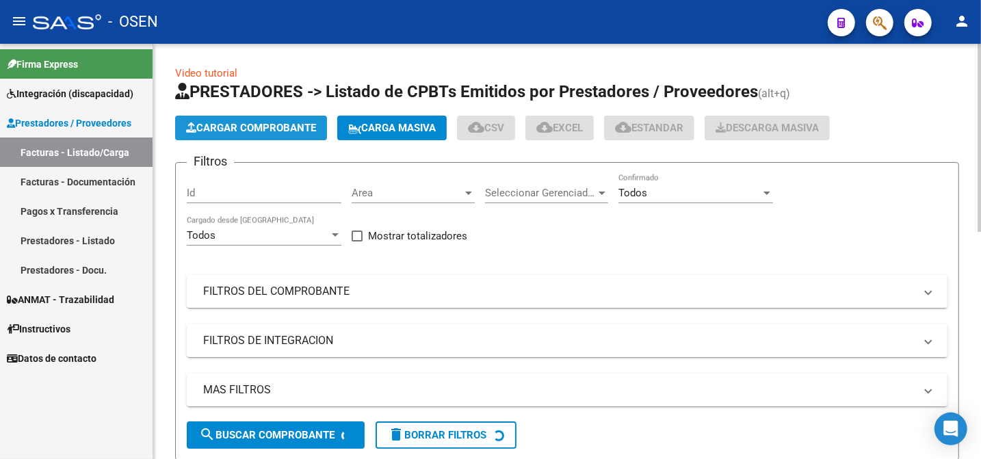
click at [242, 128] on span "Cargar Comprobante" at bounding box center [251, 128] width 130 height 12
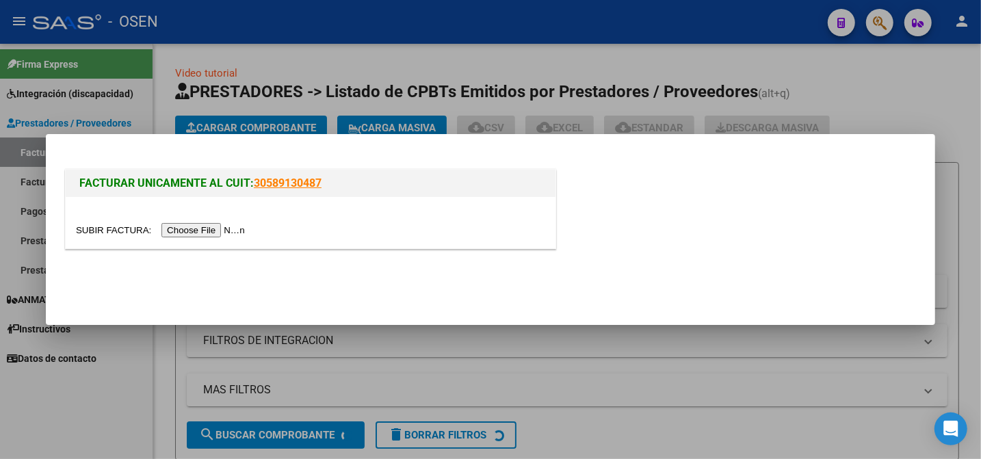
click at [105, 238] on div at bounding box center [310, 230] width 469 height 16
click at [104, 231] on input "file" at bounding box center [162, 230] width 173 height 14
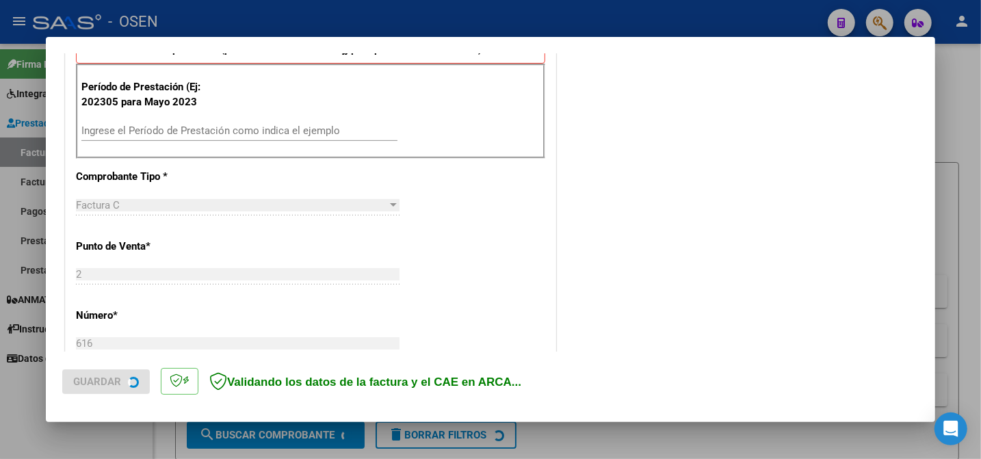
scroll to position [413, 0]
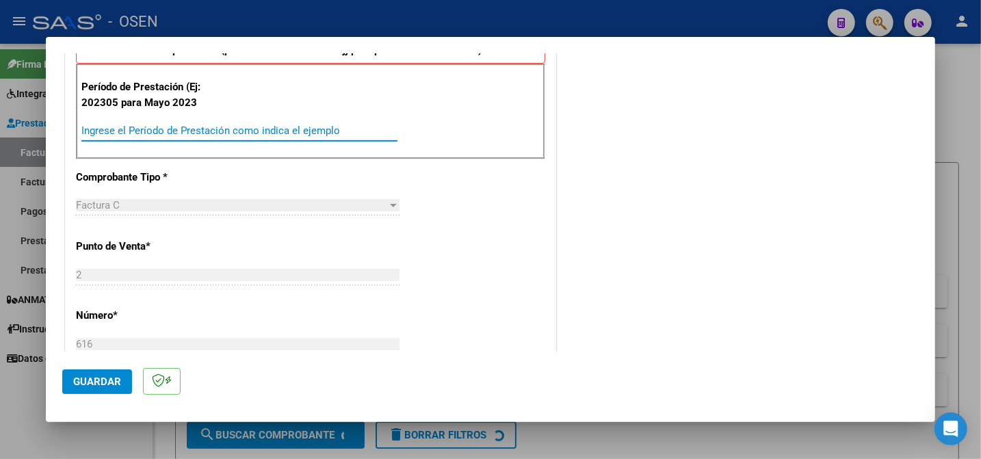
click at [299, 131] on input "Ingrese el Período de Prestación como indica el ejemplo" at bounding box center [239, 131] width 316 height 12
type input "202505"
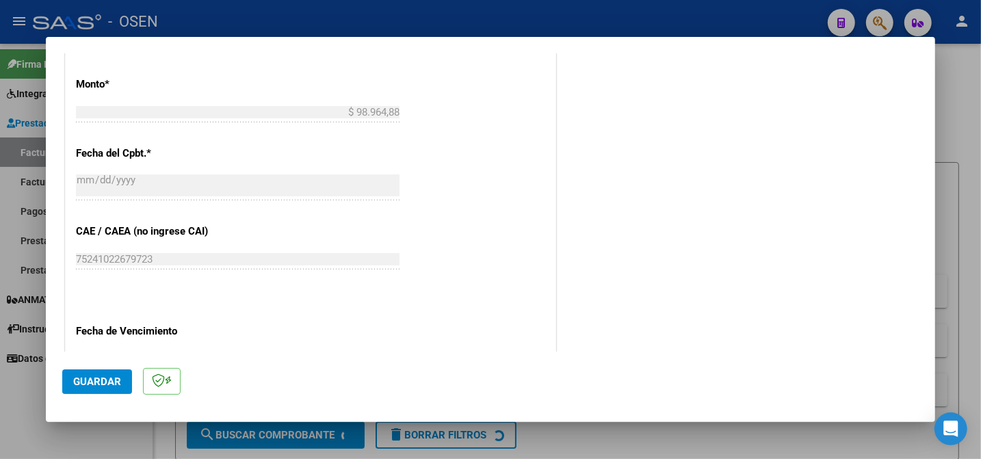
scroll to position [801, 0]
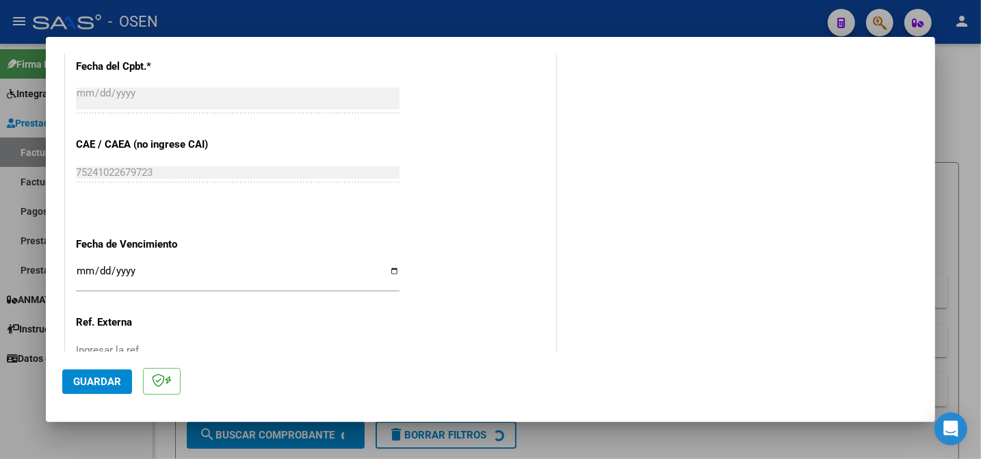
click at [108, 375] on button "Guardar" at bounding box center [97, 382] width 70 height 25
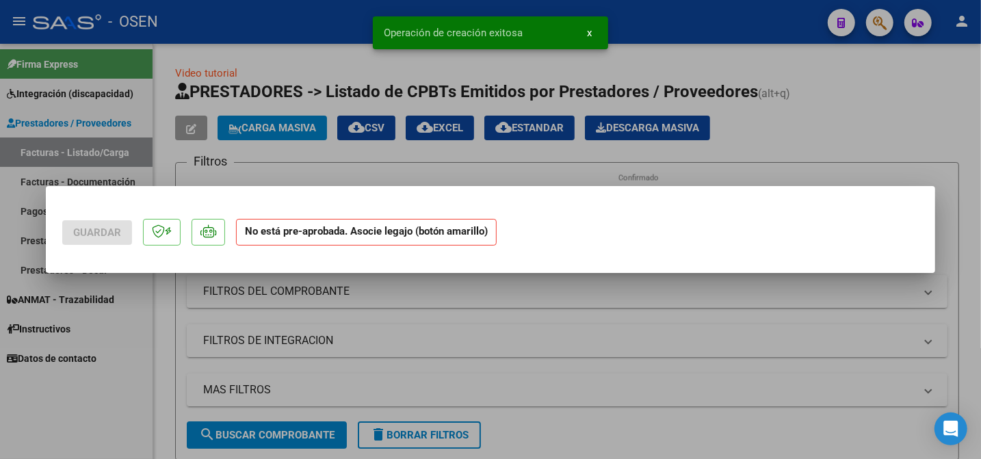
scroll to position [0, 0]
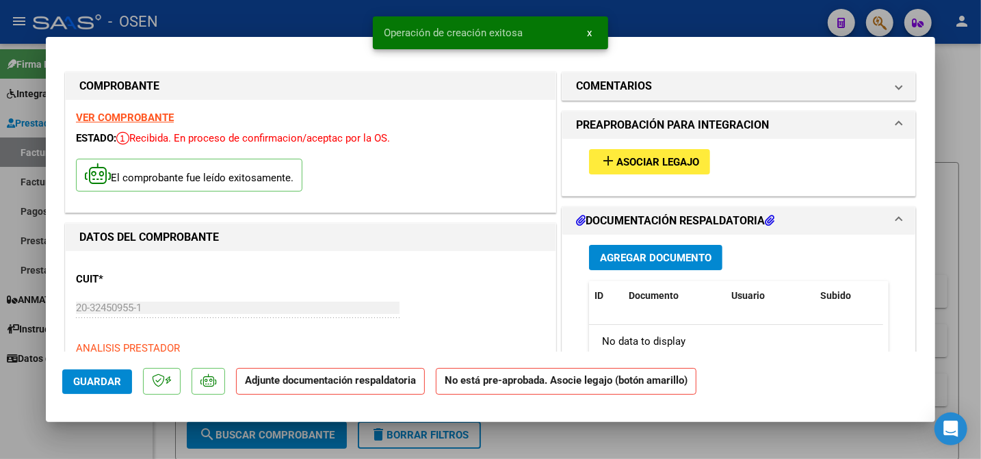
click at [636, 166] on span "Asociar Legajo" at bounding box center [658, 162] width 83 height 12
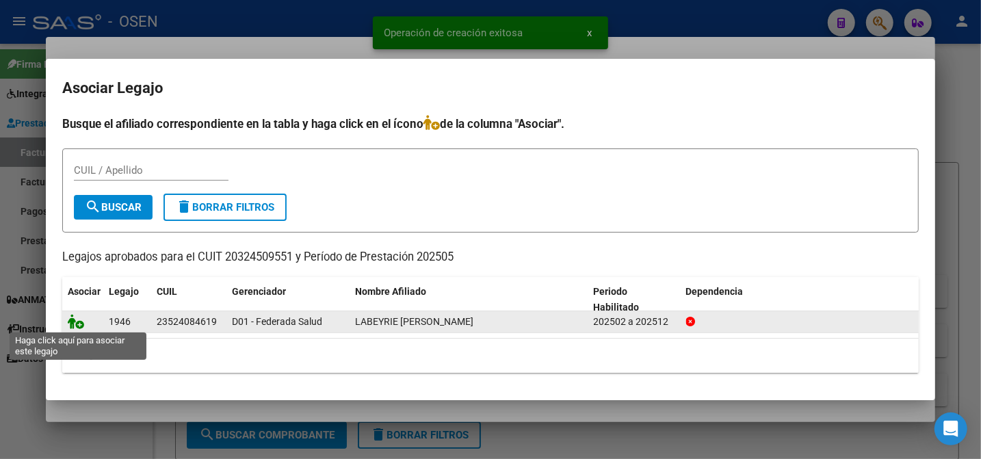
click at [73, 326] on icon at bounding box center [76, 321] width 16 height 15
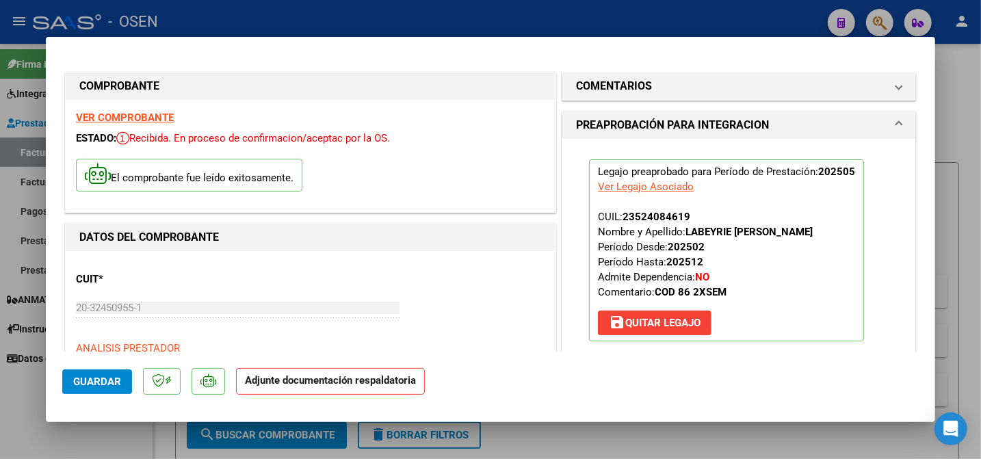
scroll to position [233, 0]
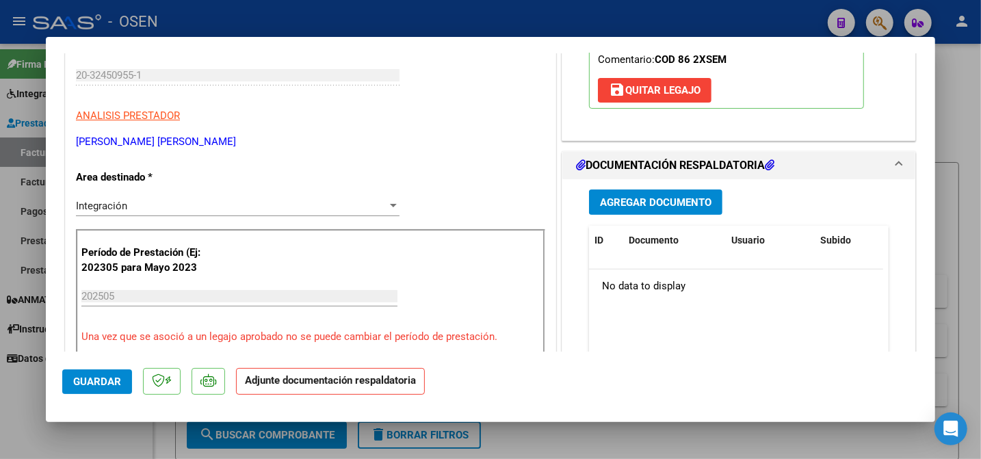
click at [604, 209] on span "Agregar Documento" at bounding box center [656, 202] width 112 height 12
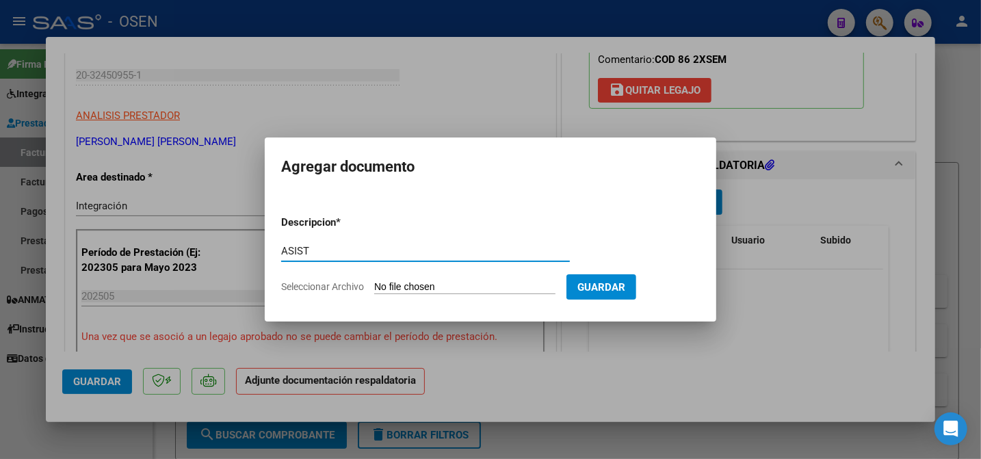
type input "ASIST"
click at [398, 282] on input "Seleccionar Archivo" at bounding box center [464, 287] width 181 height 13
type input "C:\fakepath\614 05 A.pdf"
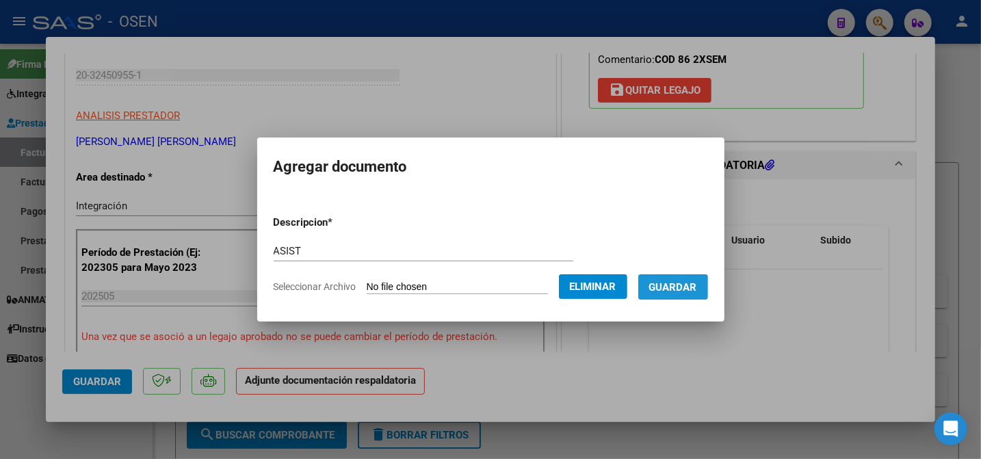
click at [664, 289] on span "Guardar" at bounding box center [673, 287] width 48 height 12
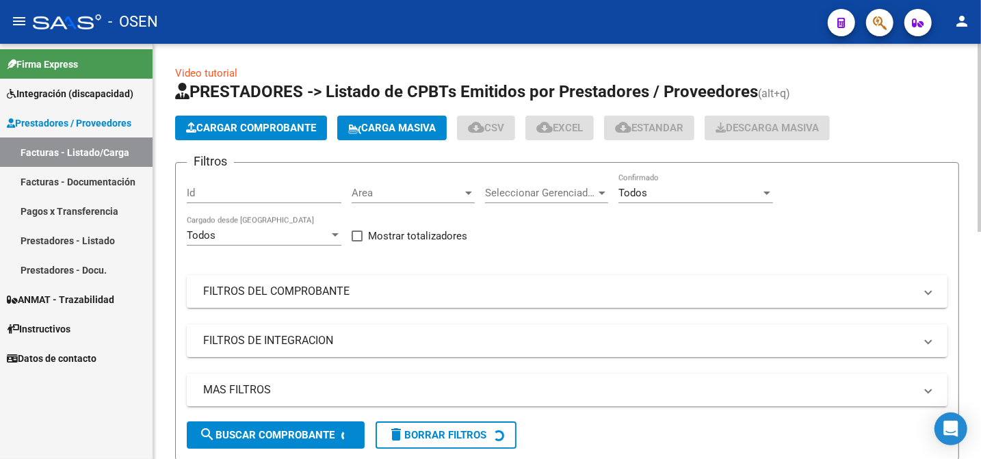
click at [227, 137] on button "Cargar Comprobante" at bounding box center [251, 128] width 152 height 25
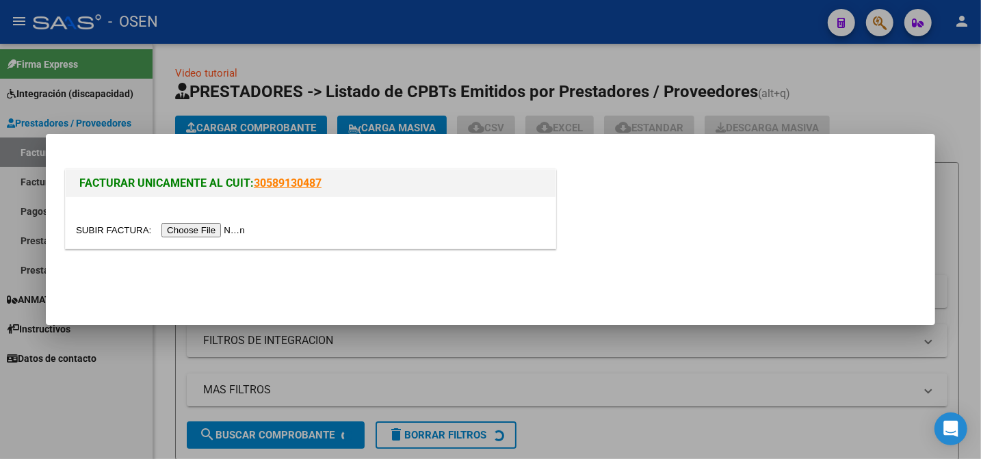
click at [121, 231] on input "file" at bounding box center [162, 230] width 173 height 14
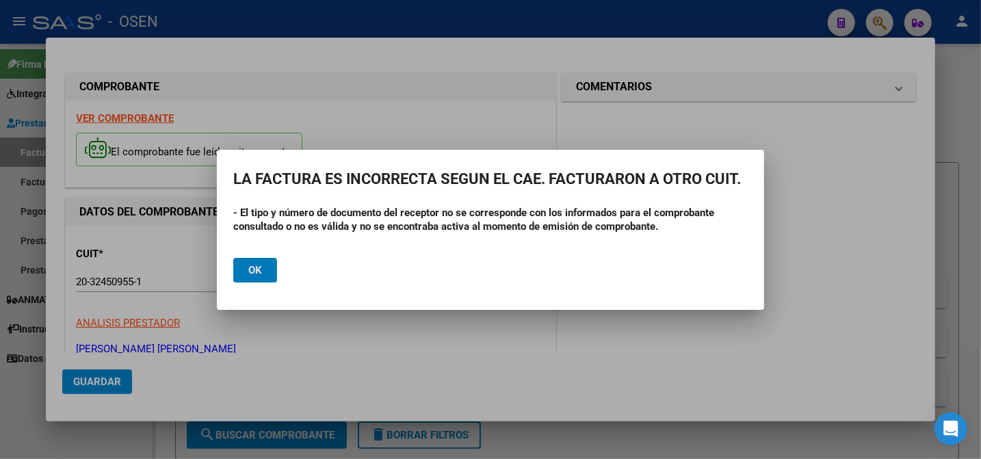
click at [248, 265] on span "Ok" at bounding box center [255, 270] width 14 height 12
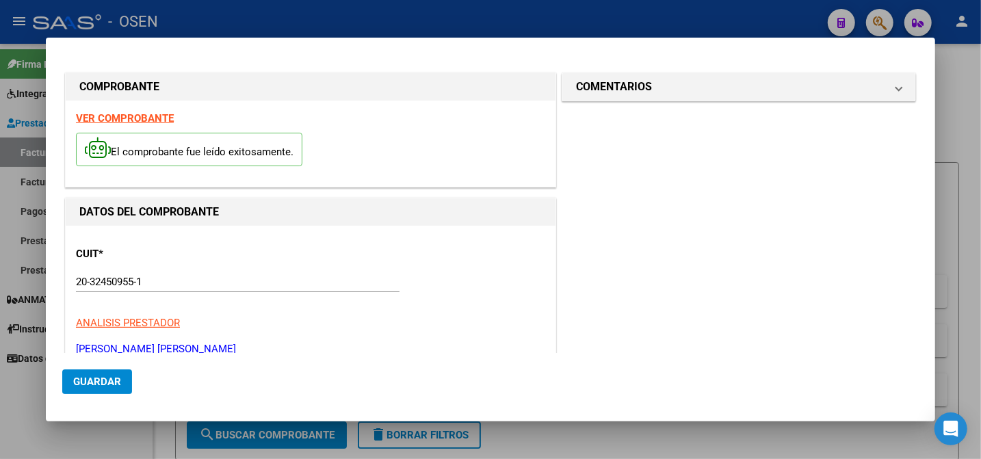
click at [139, 119] on strong "VER COMPROBANTE" at bounding box center [125, 118] width 98 height 12
click at [30, 58] on div at bounding box center [490, 229] width 981 height 459
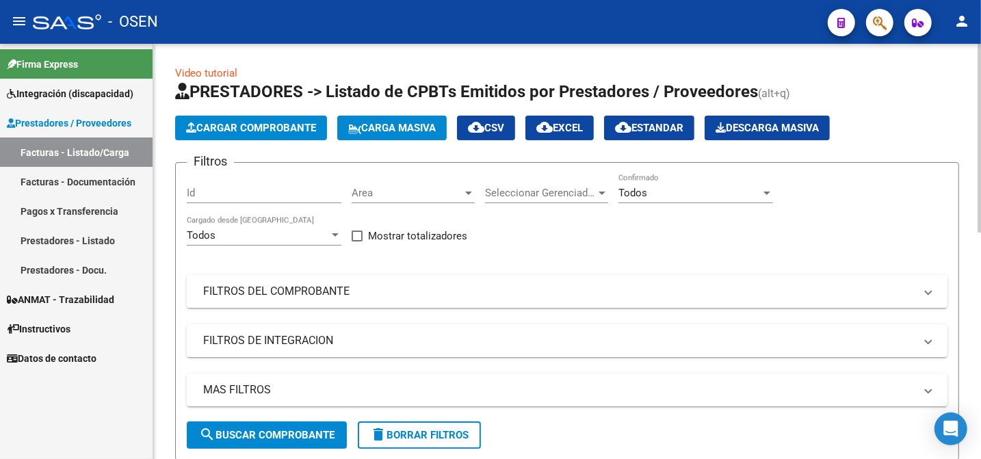
click at [204, 120] on button "Cargar Comprobante" at bounding box center [251, 128] width 152 height 25
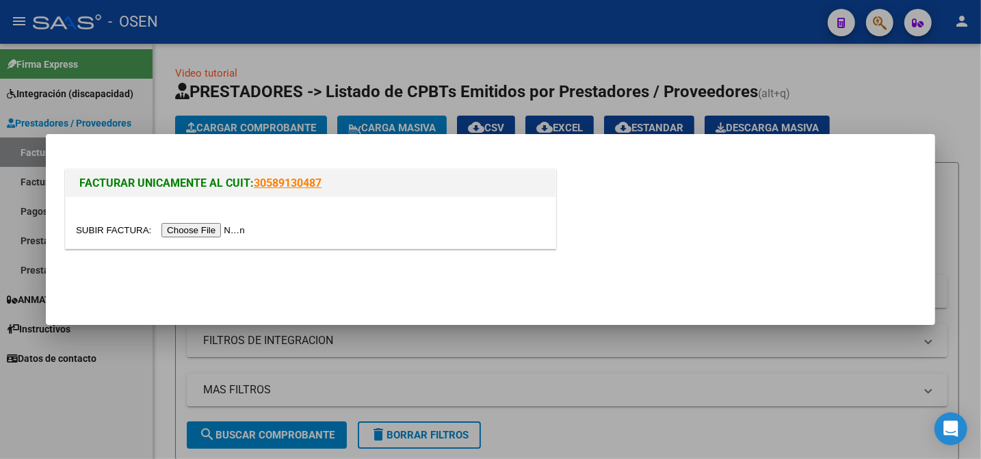
click at [117, 231] on input "file" at bounding box center [162, 230] width 173 height 14
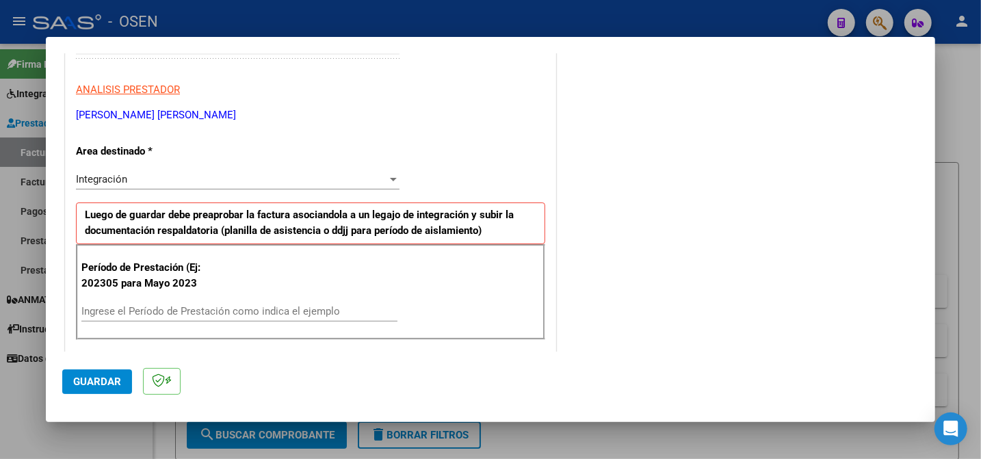
scroll to position [310, 0]
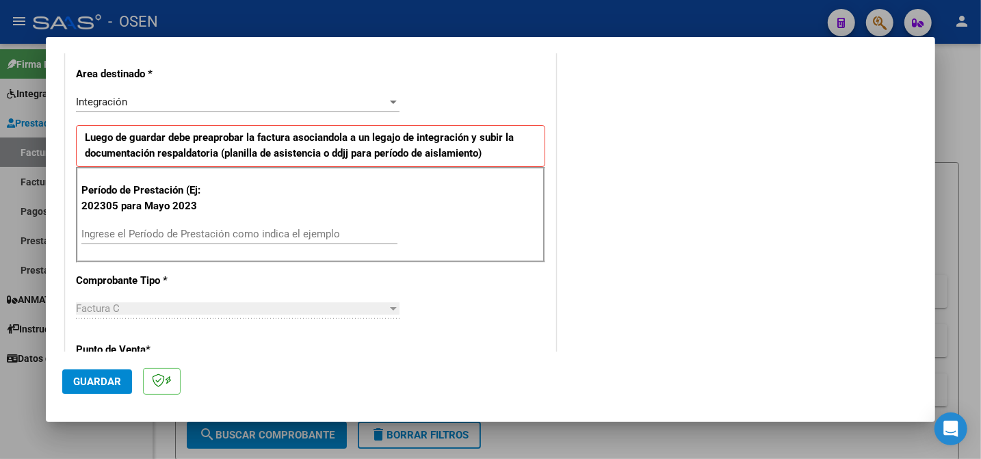
click at [272, 233] on input "Ingrese el Período de Prestación como indica el ejemplo" at bounding box center [239, 234] width 316 height 12
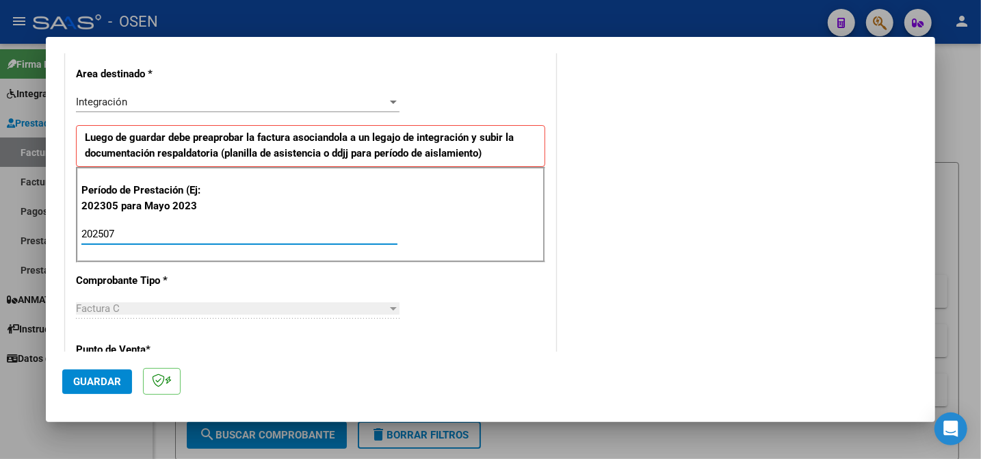
type input "202507"
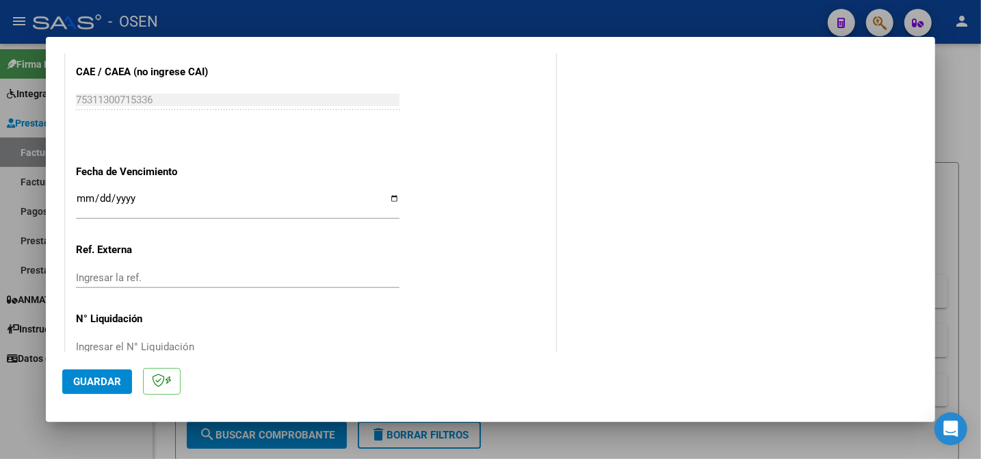
scroll to position [888, 0]
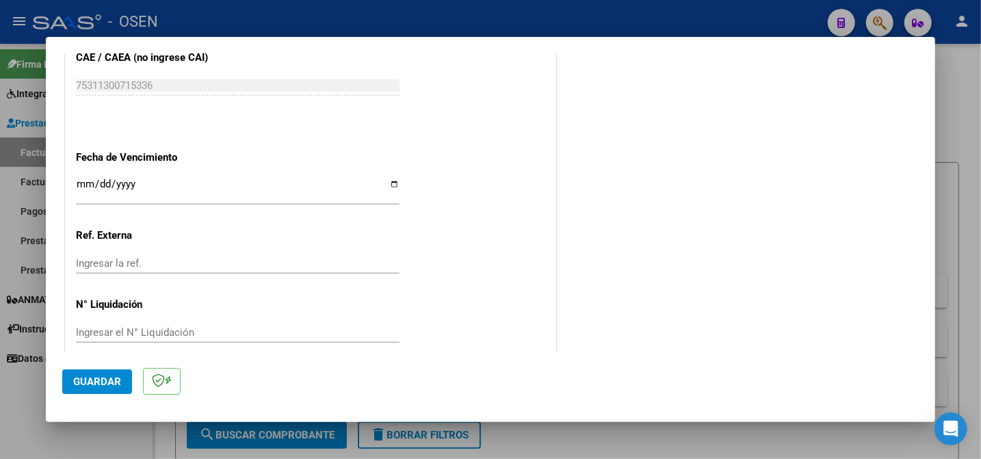
click at [97, 374] on button "Guardar" at bounding box center [97, 382] width 70 height 25
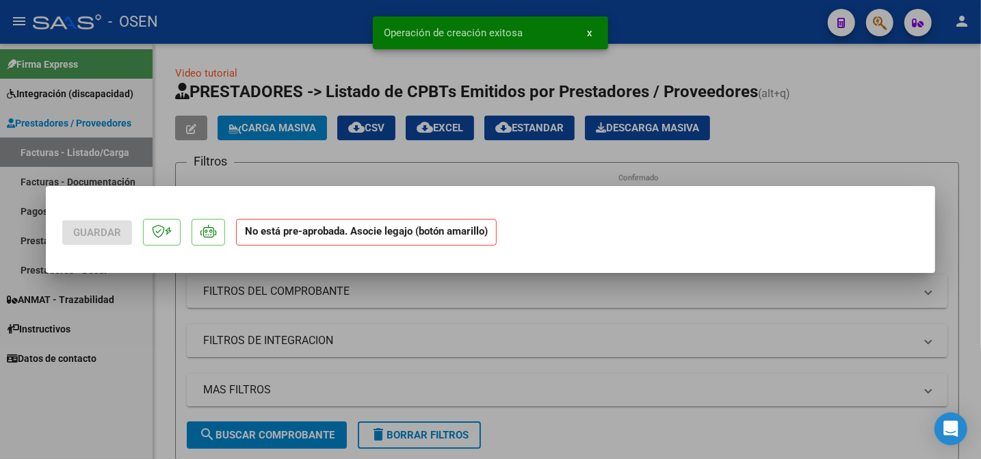
scroll to position [0, 0]
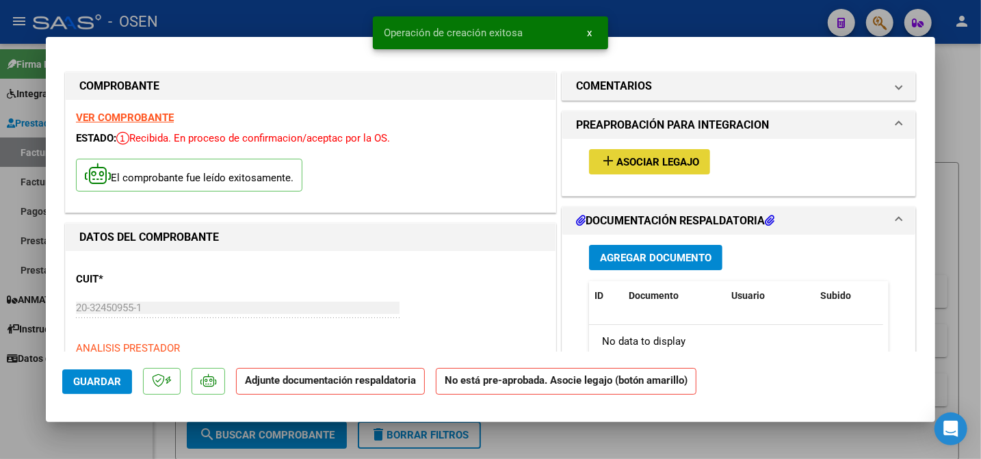
click at [670, 159] on span "Asociar Legajo" at bounding box center [658, 162] width 83 height 12
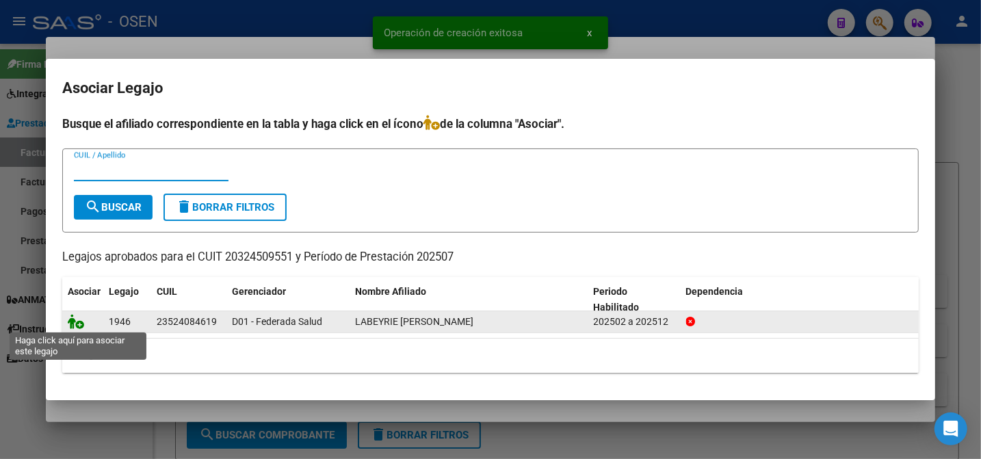
click at [76, 318] on icon at bounding box center [76, 321] width 16 height 15
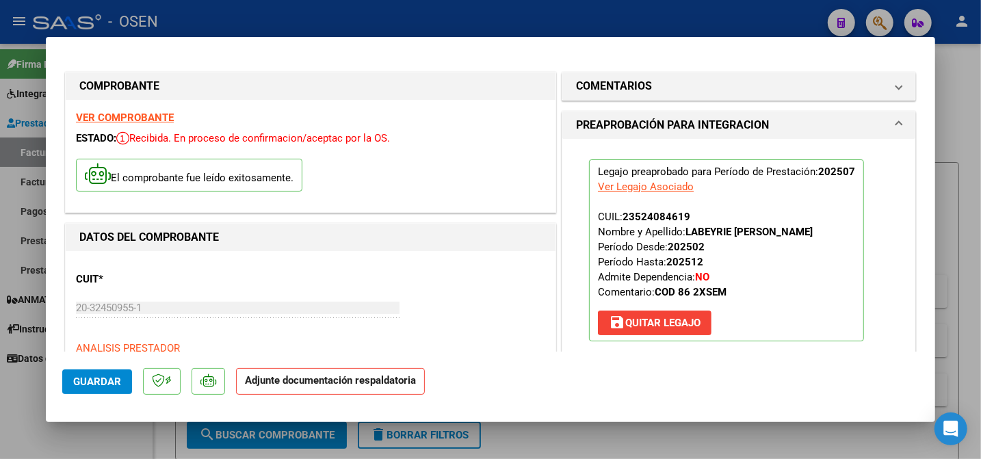
type input "$ 0,00"
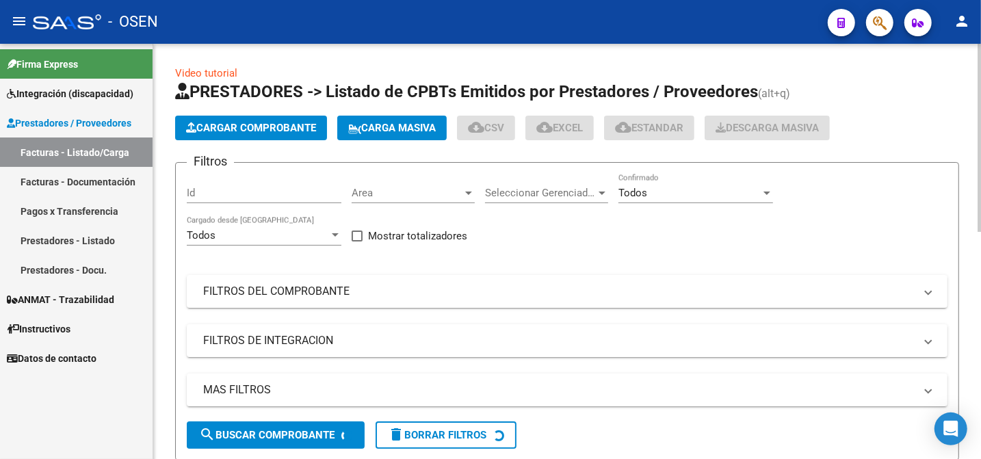
click at [293, 129] on span "Cargar Comprobante" at bounding box center [251, 128] width 130 height 12
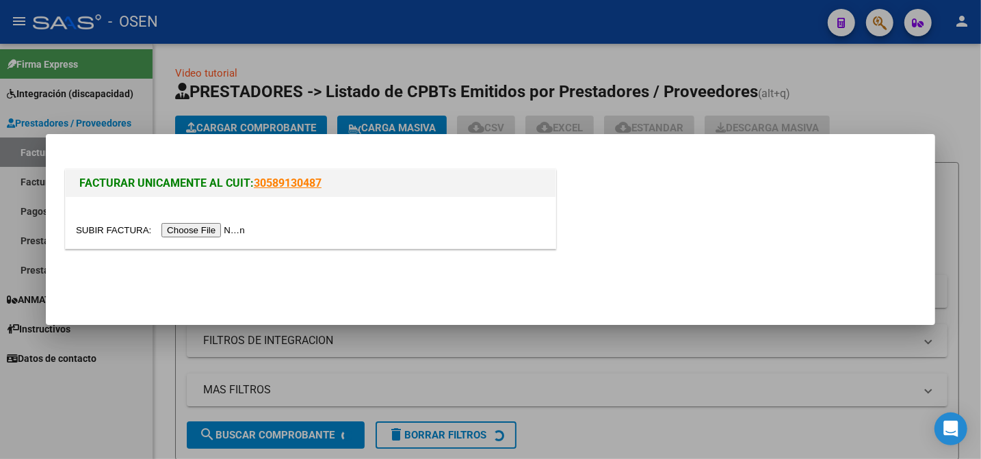
click at [81, 231] on input "file" at bounding box center [162, 230] width 173 height 14
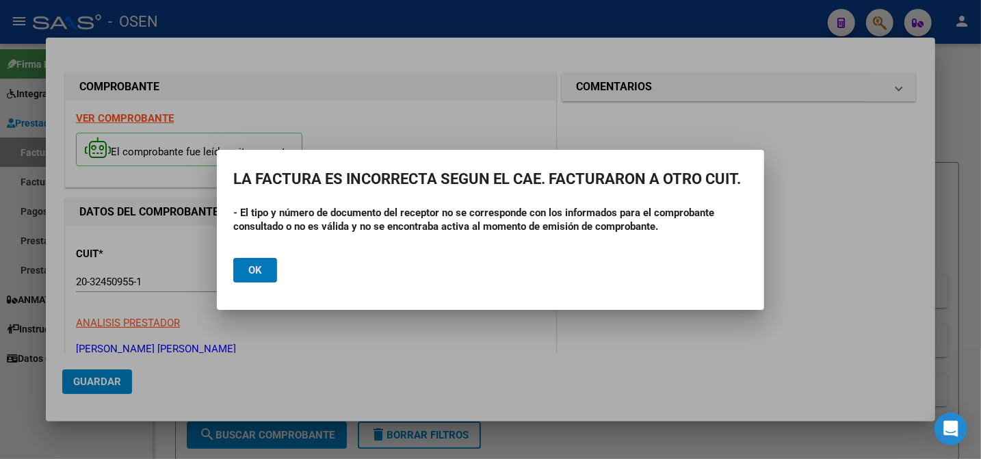
click at [258, 266] on span "Ok" at bounding box center [255, 270] width 14 height 12
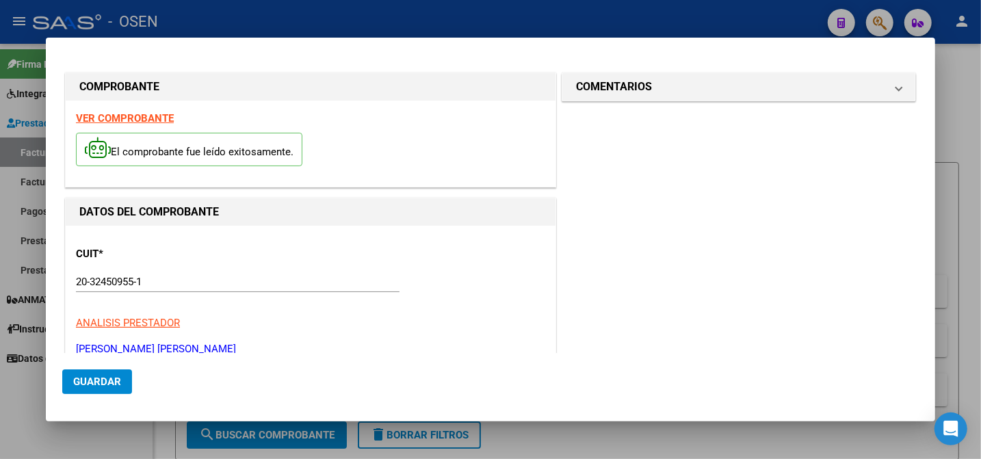
click at [130, 113] on strong "VER COMPROBANTE" at bounding box center [125, 118] width 98 height 12
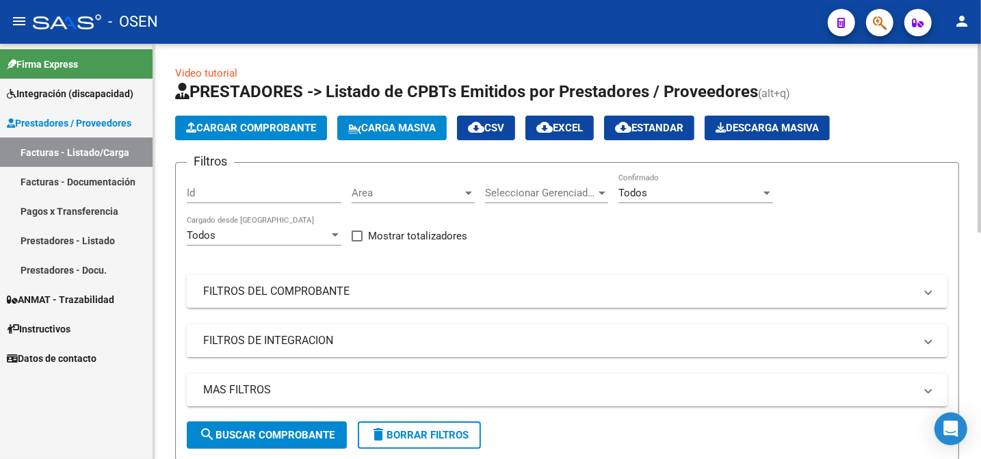
click at [244, 130] on span "Cargar Comprobante" at bounding box center [251, 128] width 130 height 12
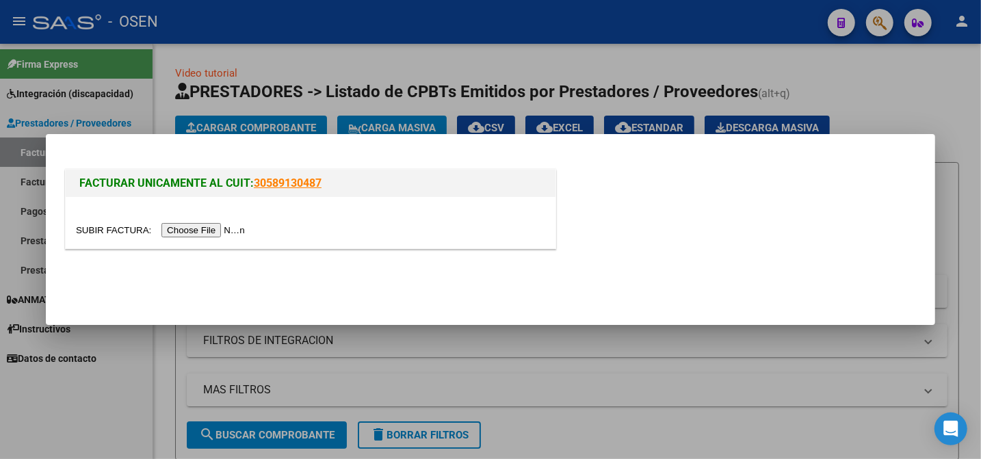
click at [104, 231] on input "file" at bounding box center [162, 230] width 173 height 14
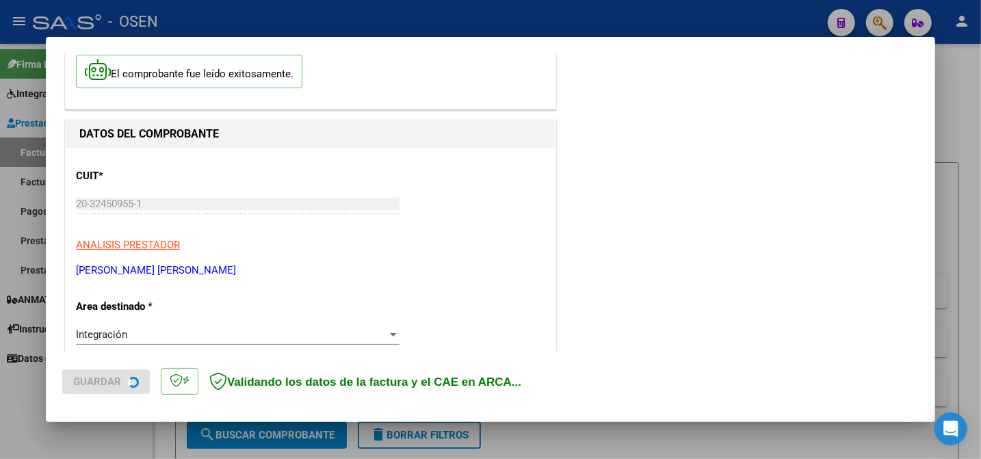
scroll to position [233, 0]
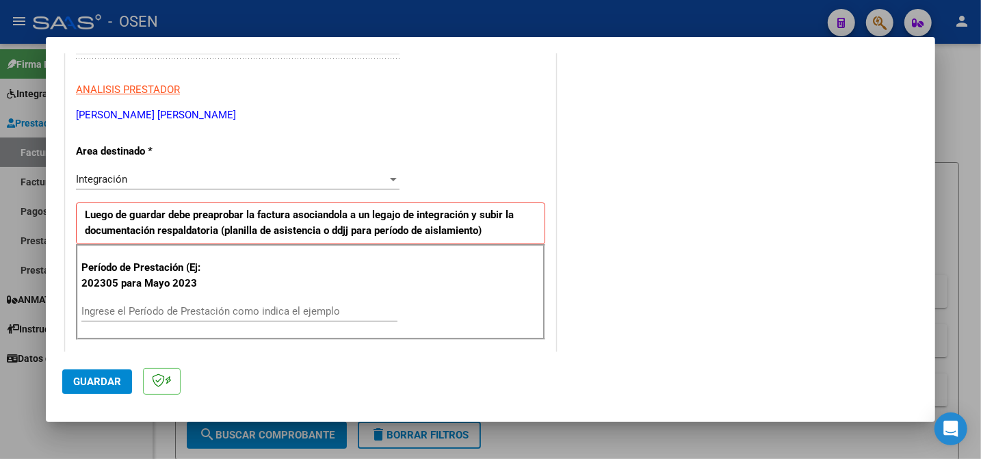
click at [318, 316] on input "Ingrese el Período de Prestación como indica el ejemplo" at bounding box center [239, 311] width 316 height 12
type input "202506"
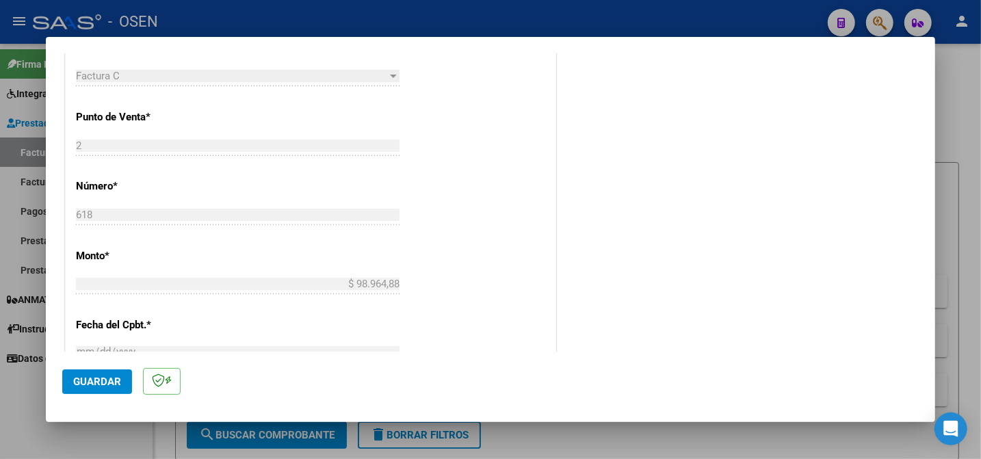
scroll to position [888, 0]
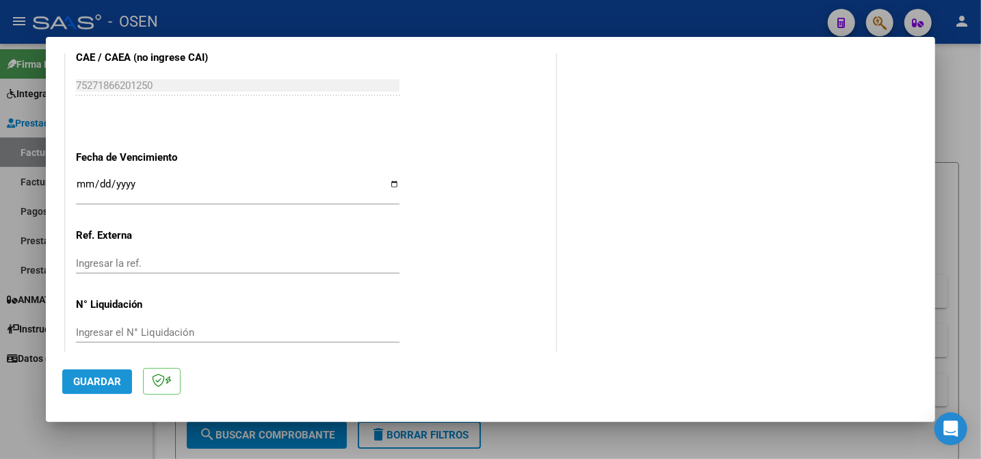
click at [90, 385] on span "Guardar" at bounding box center [97, 382] width 48 height 12
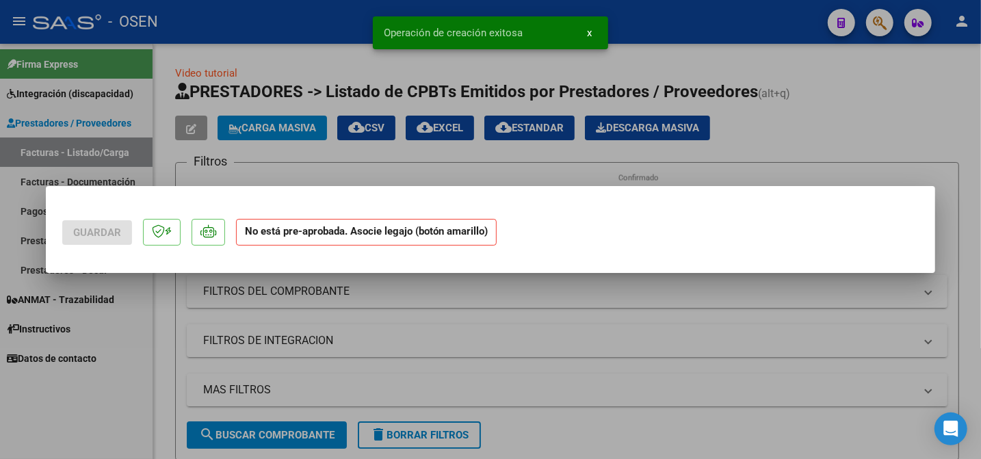
scroll to position [0, 0]
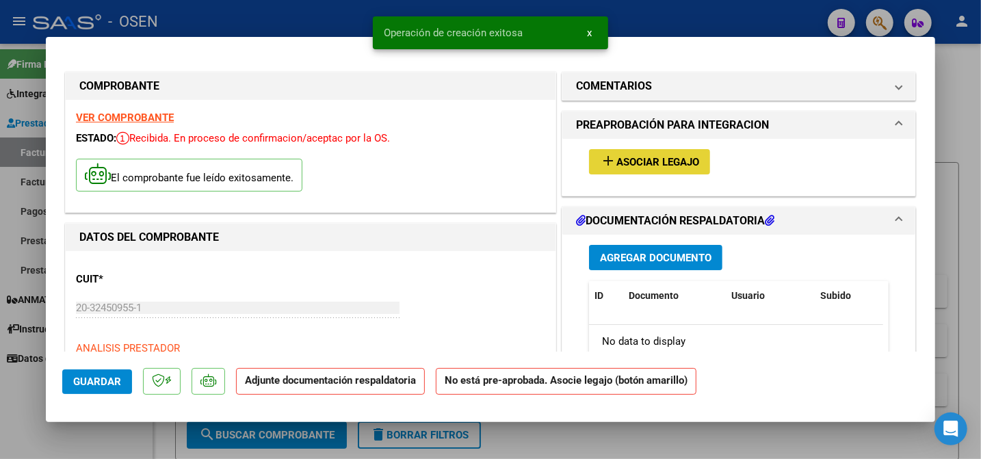
click at [606, 169] on button "add Asociar Legajo" at bounding box center [649, 161] width 121 height 25
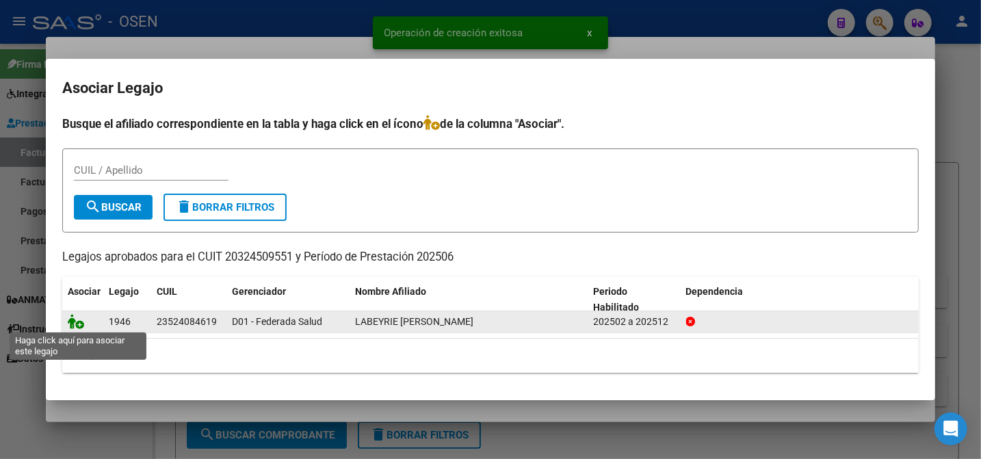
click at [73, 324] on icon at bounding box center [76, 321] width 16 height 15
